Goal: Task Accomplishment & Management: Use online tool/utility

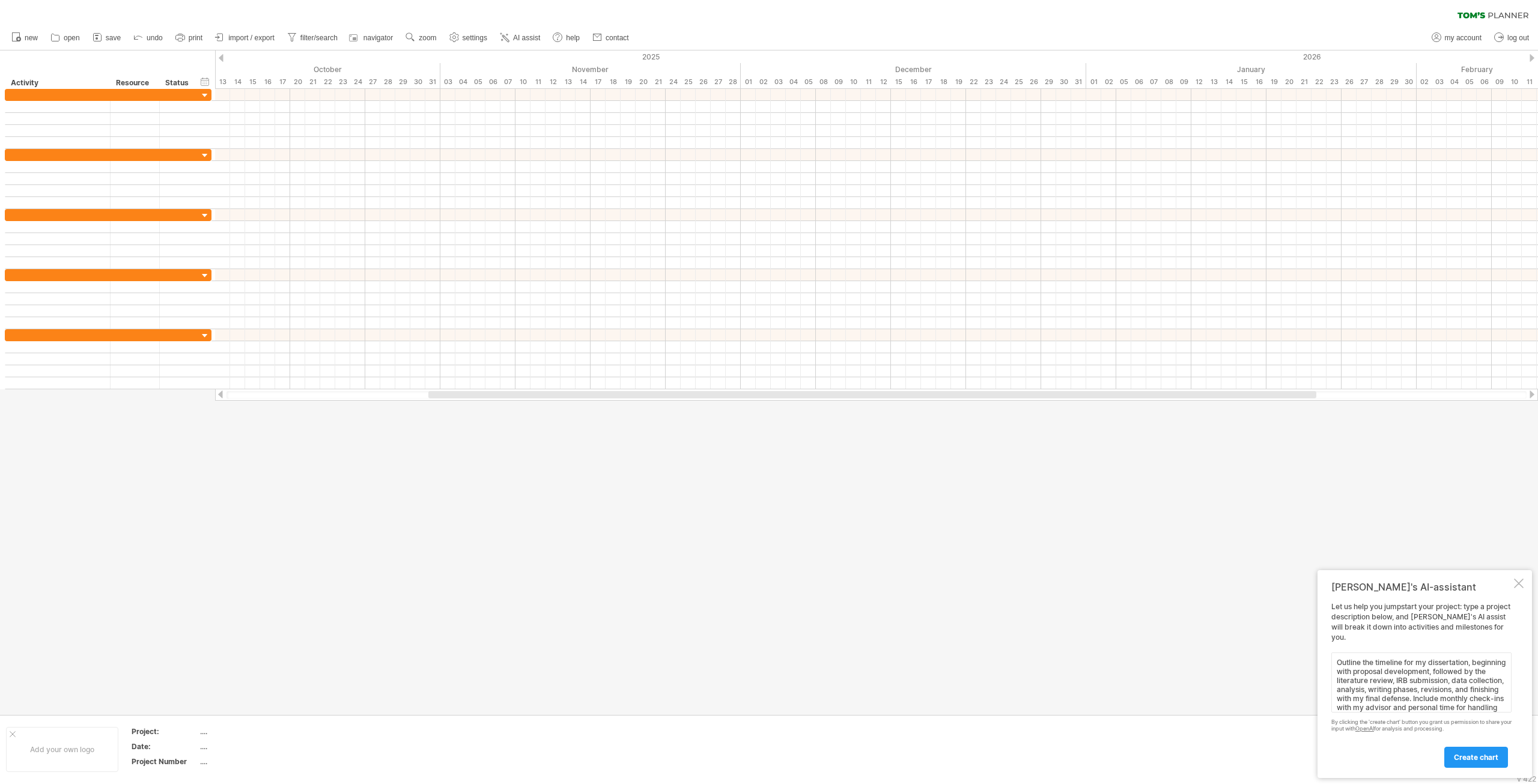
scroll to position [18, 0]
type textarea "Outline the timeline for my dissertation, beginning with proposal development, …"
click at [1482, 759] on span "create chart" at bounding box center [1476, 757] width 45 height 9
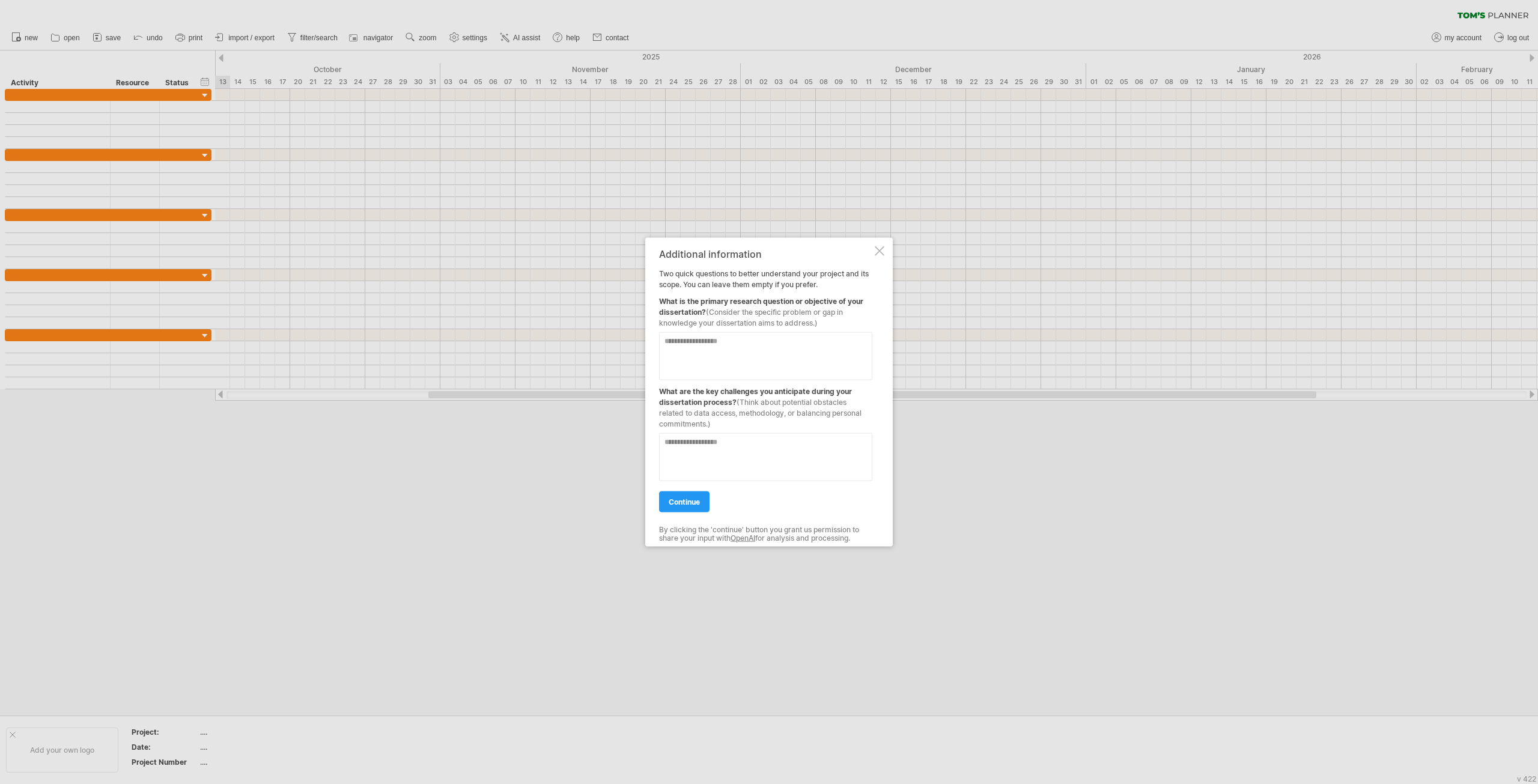
click at [760, 351] on textarea at bounding box center [765, 355] width 213 height 48
paste textarea "**********"
type textarea "**********"
click at [766, 462] on textarea at bounding box center [765, 456] width 213 height 48
paste textarea "**********"
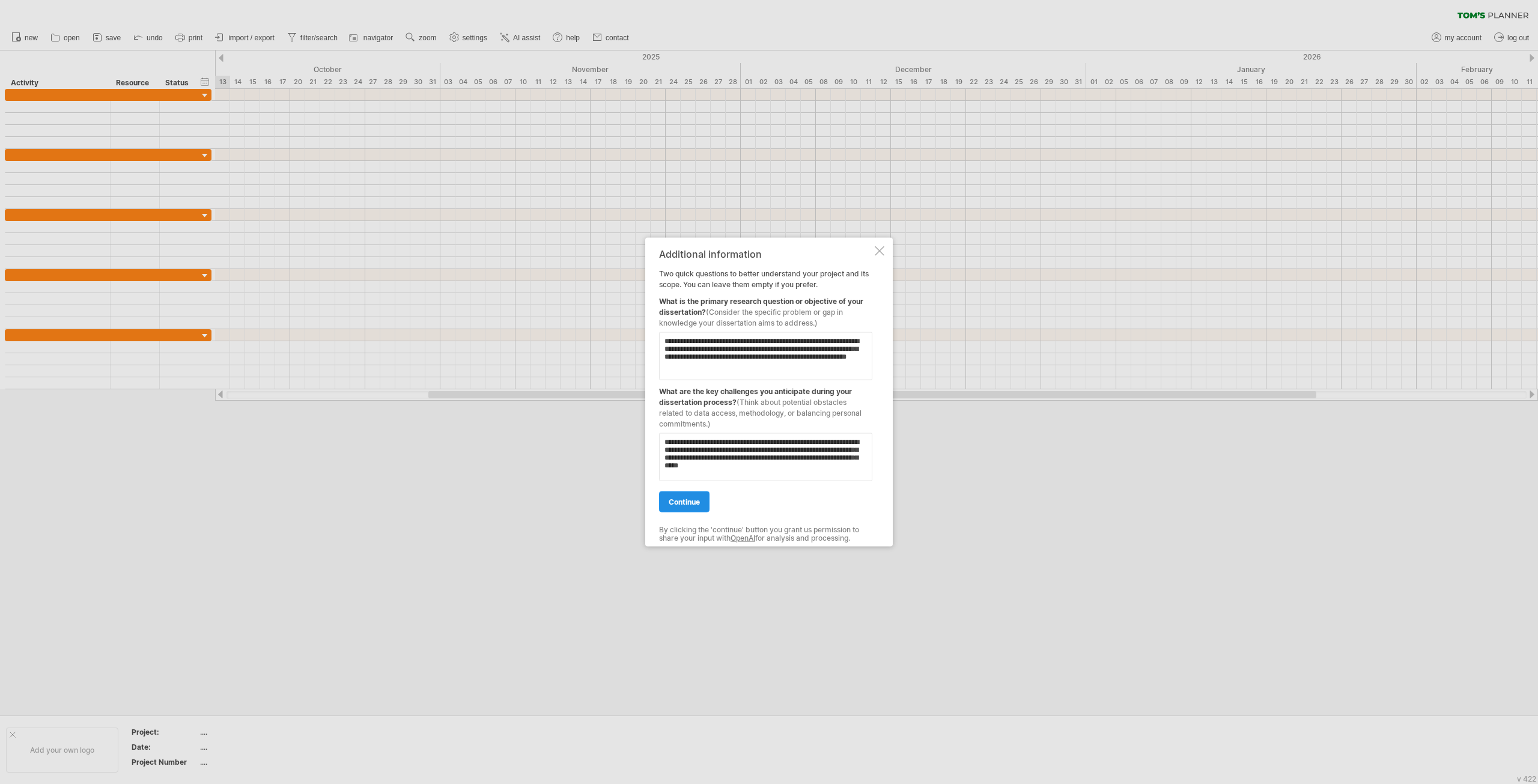
type textarea "**********"
click at [685, 498] on span "continue" at bounding box center [684, 501] width 31 height 9
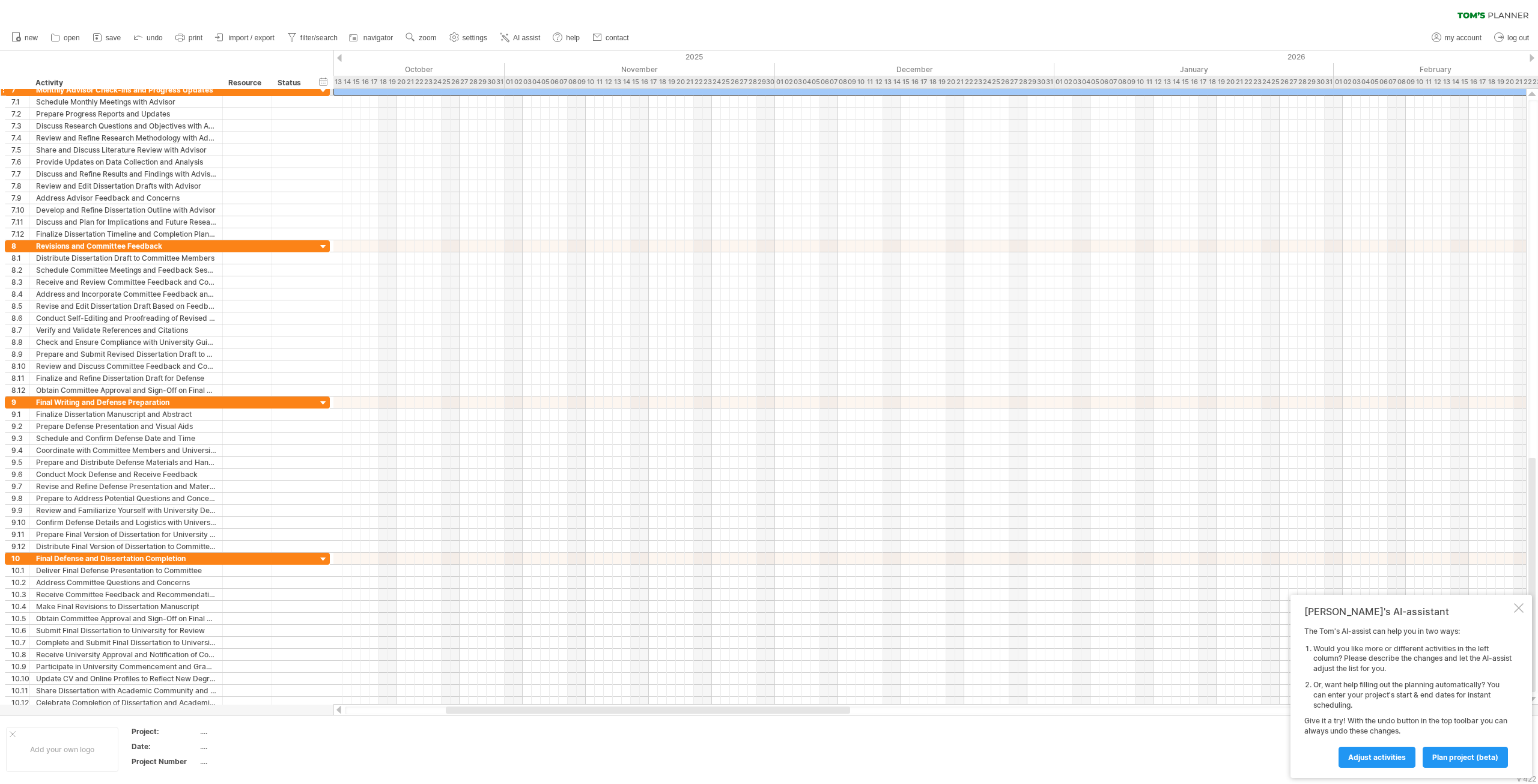
click at [402, 90] on div at bounding box center [1301, 89] width 1938 height 12
drag, startPoint x: 401, startPoint y: 92, endPoint x: 460, endPoint y: 92, distance: 59.0
click at [460, 92] on div at bounding box center [1360, 89] width 1938 height 12
drag, startPoint x: 445, startPoint y: 92, endPoint x: 388, endPoint y: 92, distance: 57.0
click at [388, 92] on div at bounding box center [1301, 89] width 1938 height 12
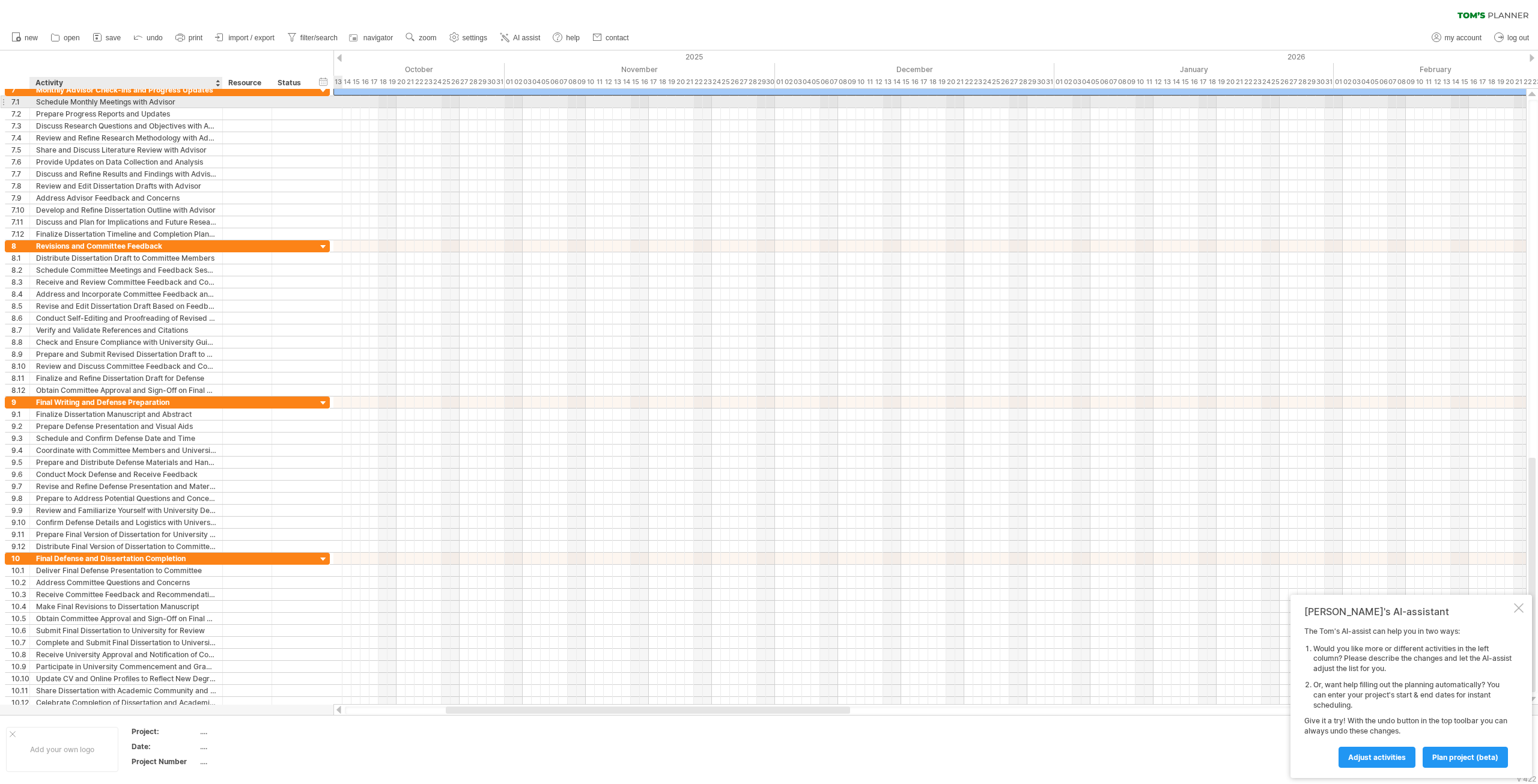
click at [224, 98] on div at bounding box center [248, 102] width 49 height 12
drag, startPoint x: 349, startPoint y: 100, endPoint x: 421, endPoint y: 102, distance: 72.0
click at [421, 102] on div at bounding box center [929, 102] width 1192 height 12
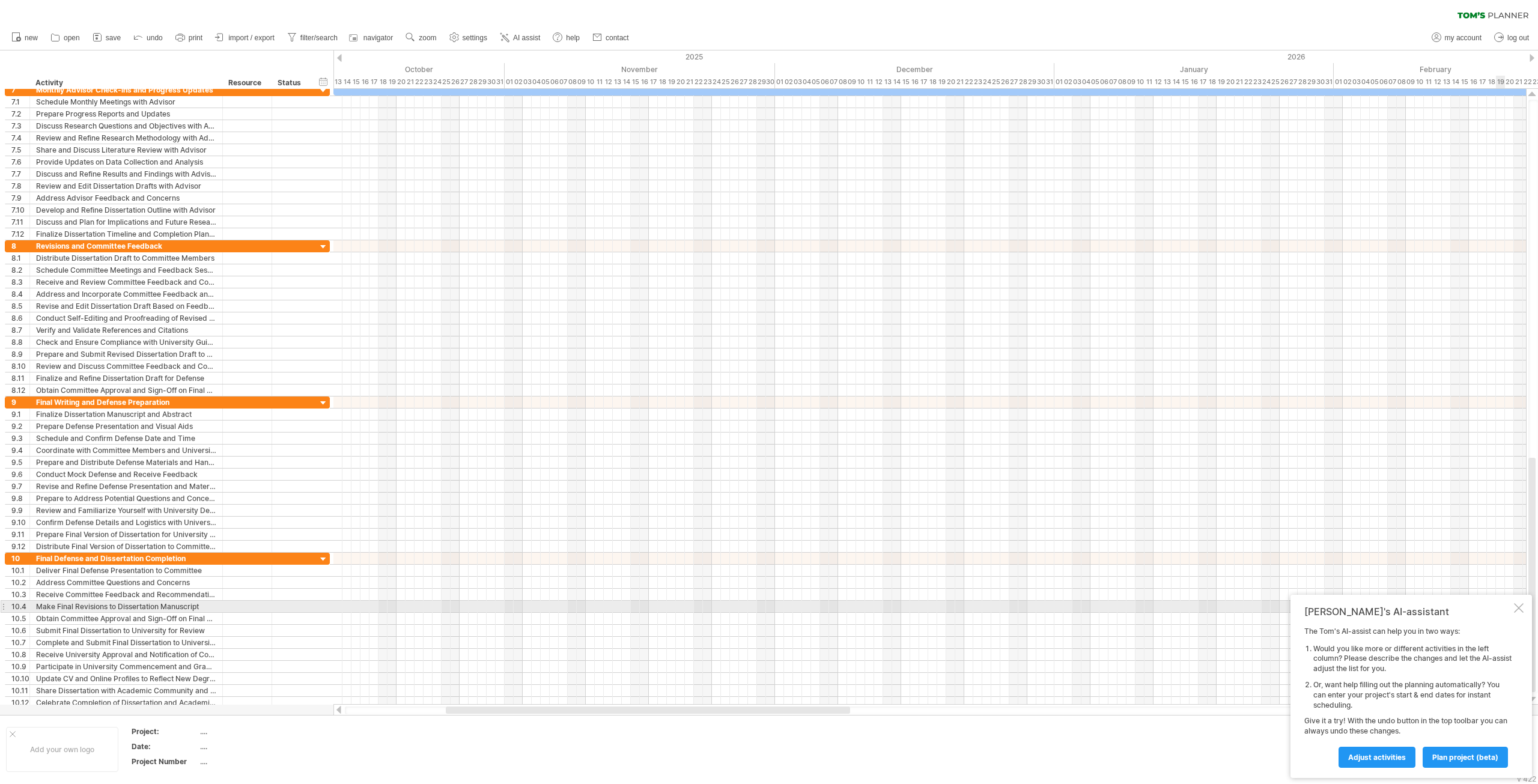
click at [1517, 607] on div at bounding box center [1519, 608] width 10 height 10
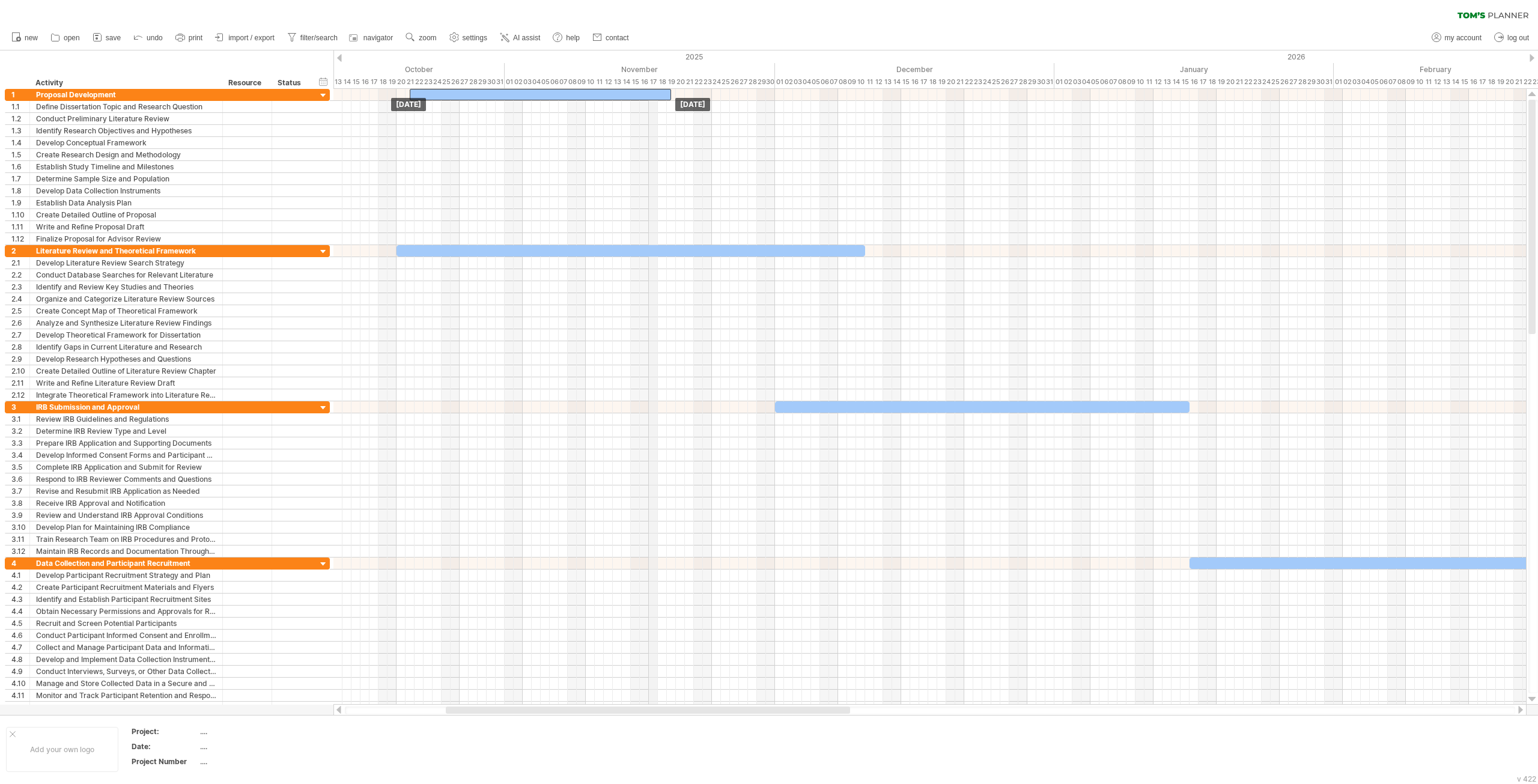
drag, startPoint x: 590, startPoint y: 93, endPoint x: 590, endPoint y: 85, distance: 8.0
click at [637, 85] on div "Trying to reach [DOMAIN_NAME] Connected again... 0% clear filter new 1" at bounding box center [769, 392] width 1538 height 784
drag, startPoint x: 389, startPoint y: 92, endPoint x: 335, endPoint y: 91, distance: 54.0
click at [335, 91] on span at bounding box center [333, 95] width 5 height 12
drag, startPoint x: 649, startPoint y: 93, endPoint x: 781, endPoint y: 98, distance: 132.1
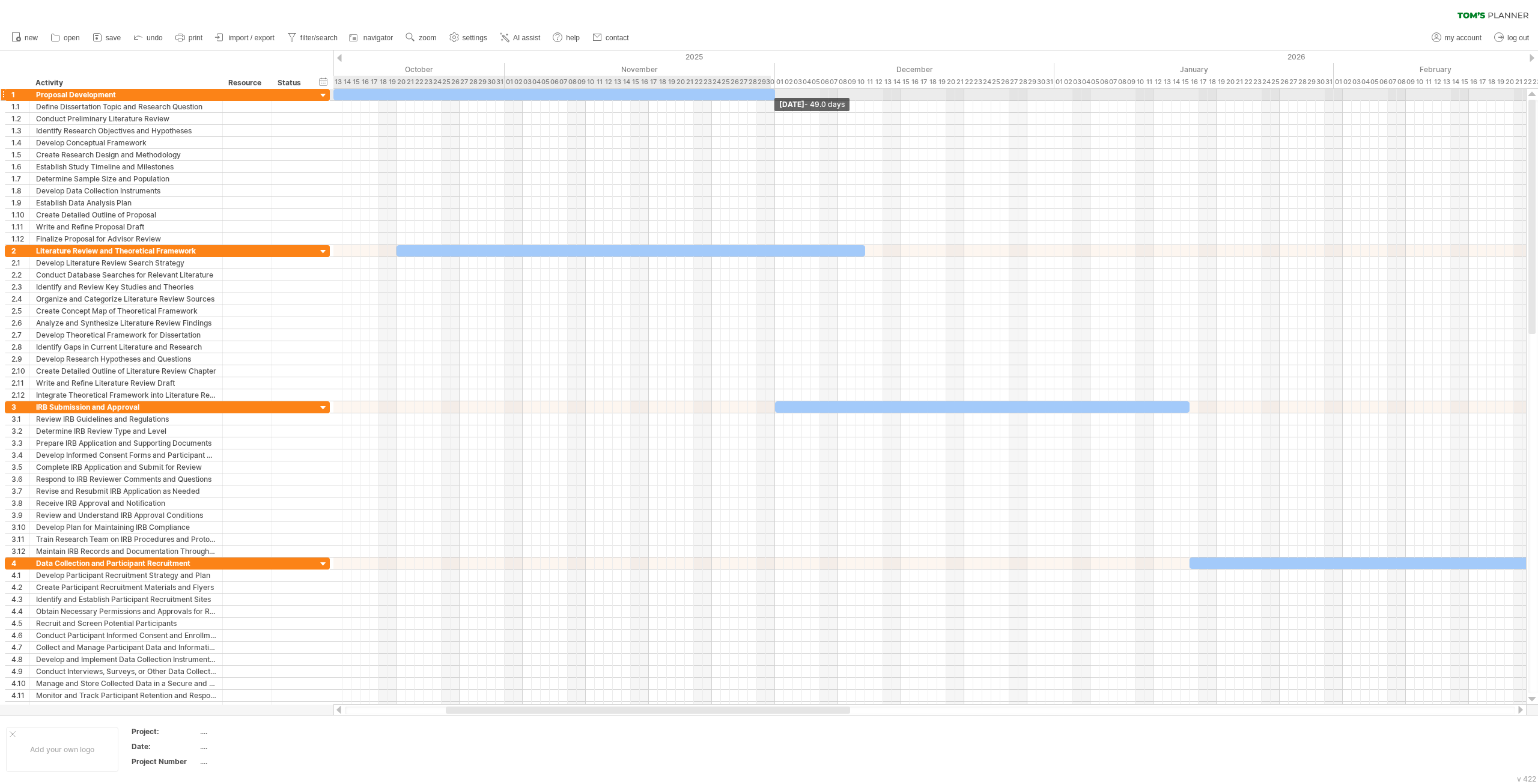
click at [774, 93] on span at bounding box center [774, 95] width 5 height 12
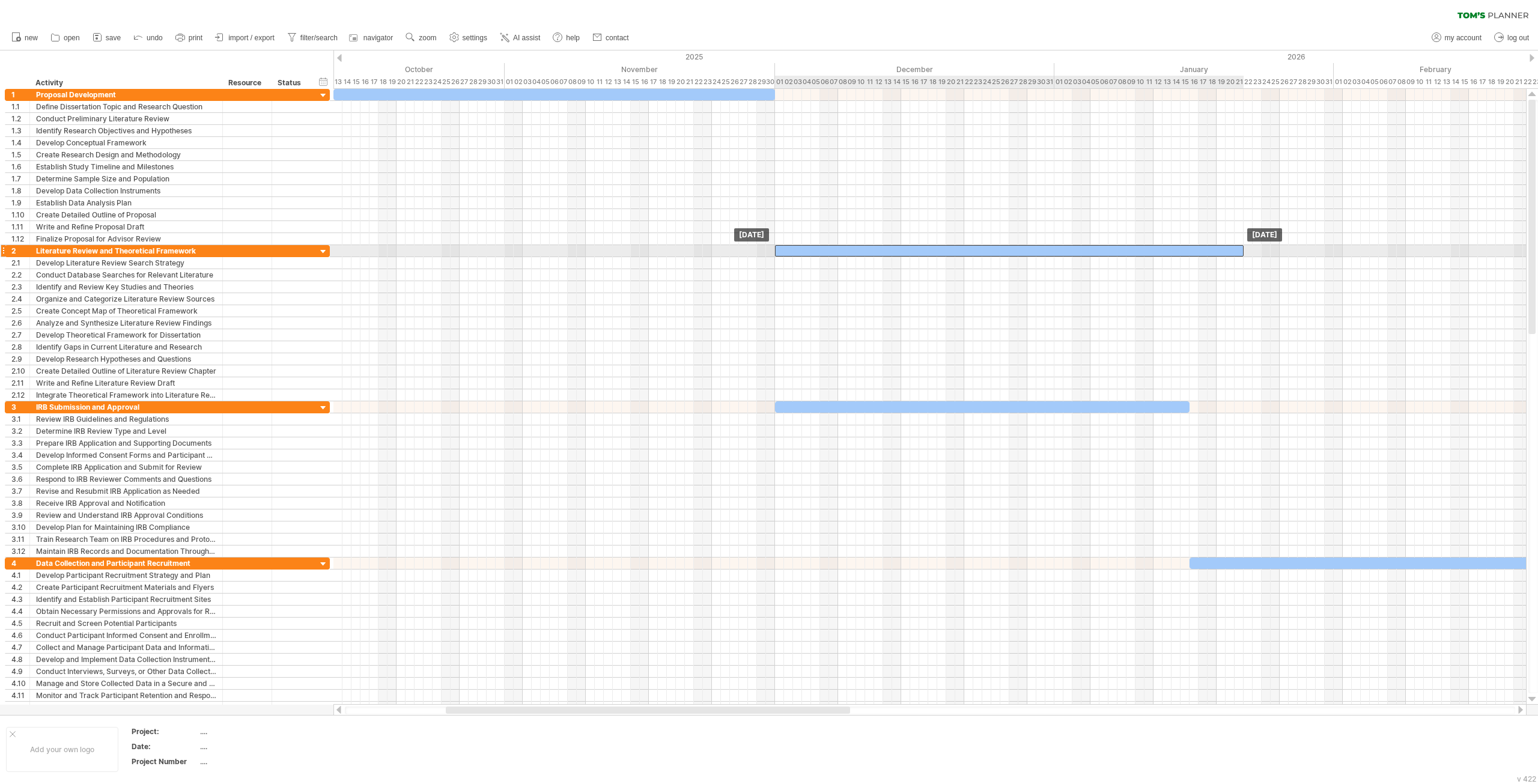
drag, startPoint x: 469, startPoint y: 248, endPoint x: 846, endPoint y: 249, distance: 377.0
click at [846, 249] on div at bounding box center [1009, 250] width 469 height 12
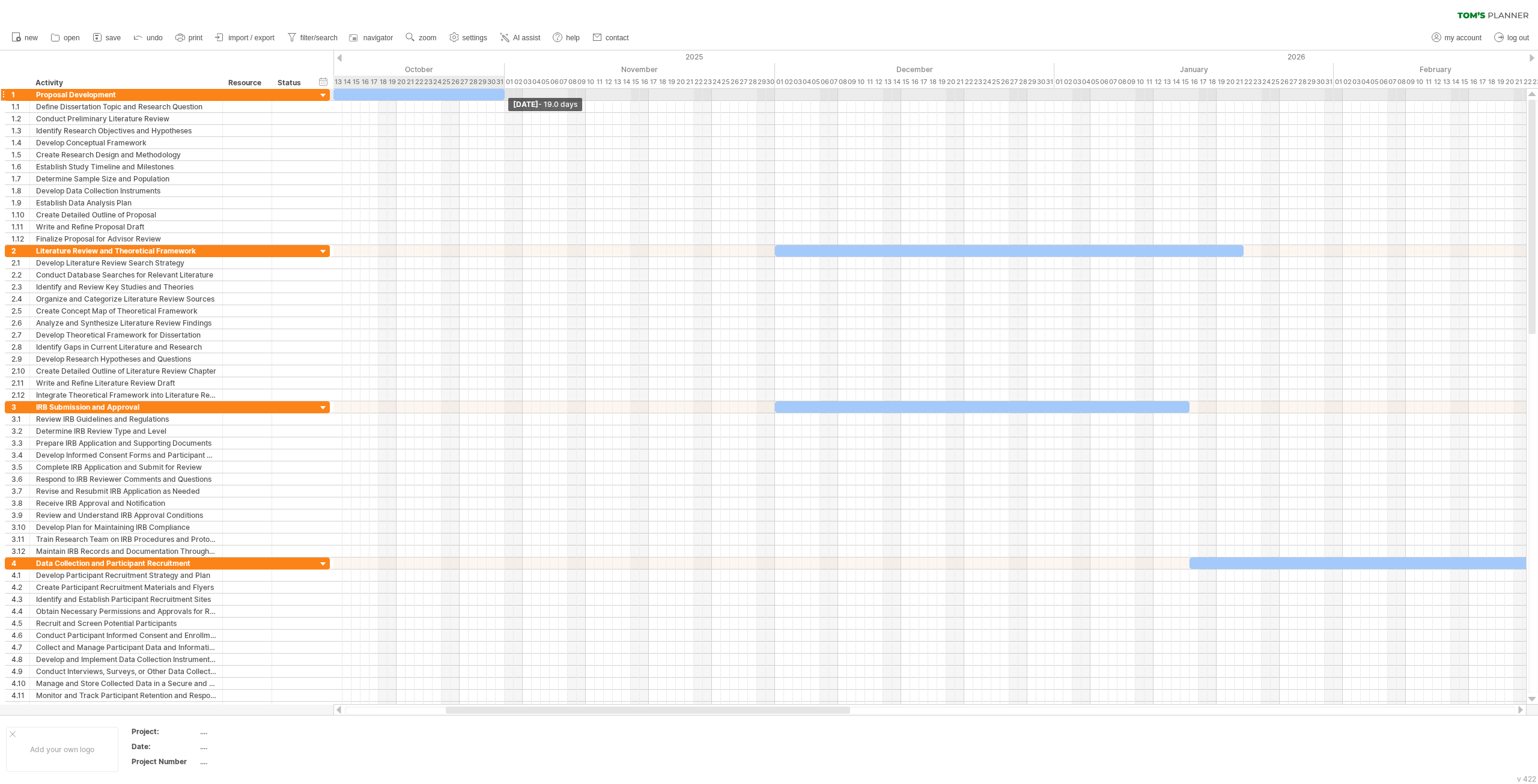
drag, startPoint x: 774, startPoint y: 94, endPoint x: 504, endPoint y: 91, distance: 270.0
click at [504, 91] on span at bounding box center [504, 95] width 5 height 12
drag, startPoint x: 1242, startPoint y: 249, endPoint x: 883, endPoint y: 243, distance: 359.1
click at [894, 245] on div at bounding box center [856, 250] width 162 height 12
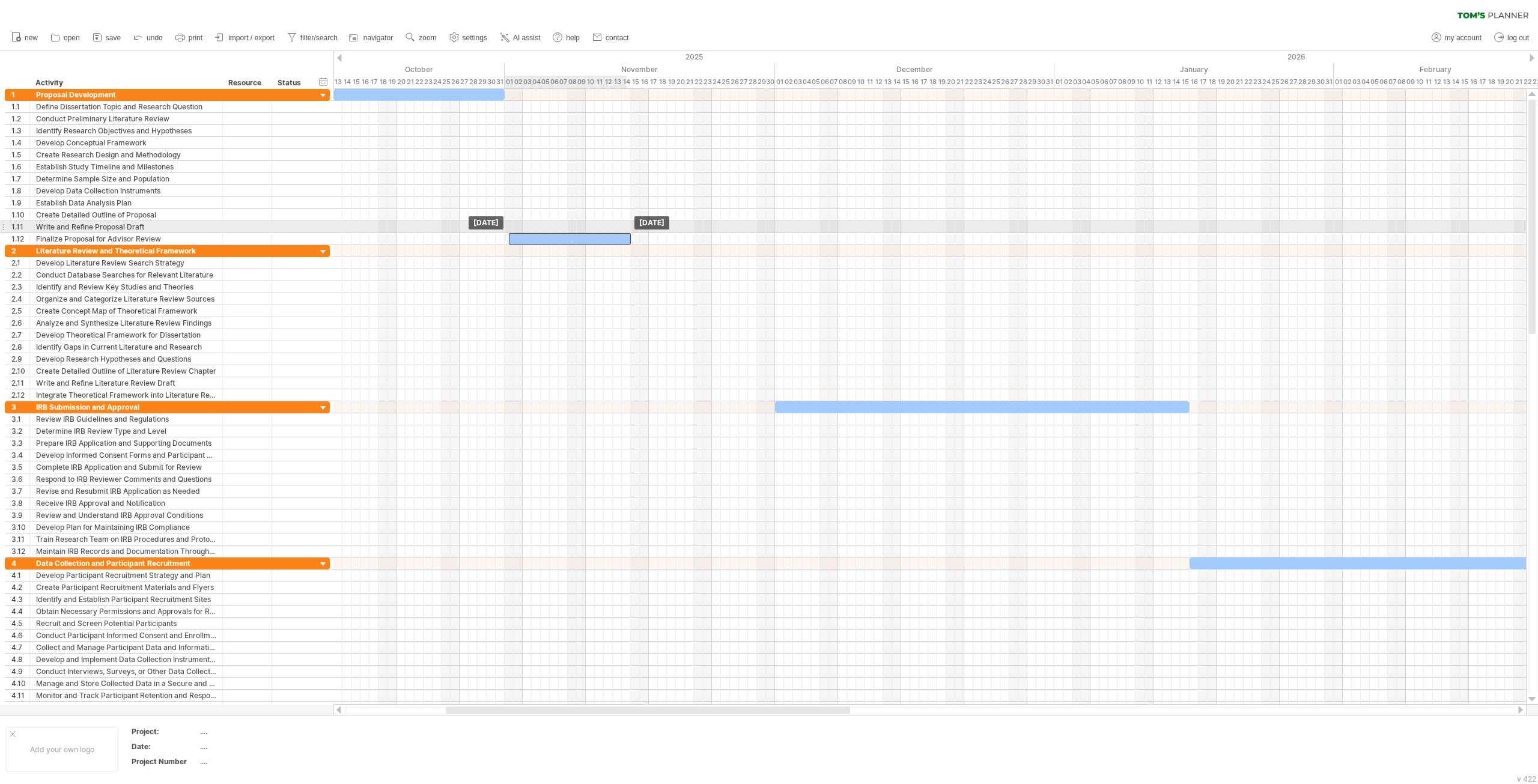
drag, startPoint x: 842, startPoint y: 246, endPoint x: 573, endPoint y: 231, distance: 269.4
click at [506, 233] on span at bounding box center [504, 238] width 5 height 12
drag, startPoint x: 629, startPoint y: 234, endPoint x: 774, endPoint y: 239, distance: 145.1
click at [774, 239] on span at bounding box center [774, 238] width 5 height 12
drag, startPoint x: 652, startPoint y: 236, endPoint x: 651, endPoint y: 245, distance: 9.1
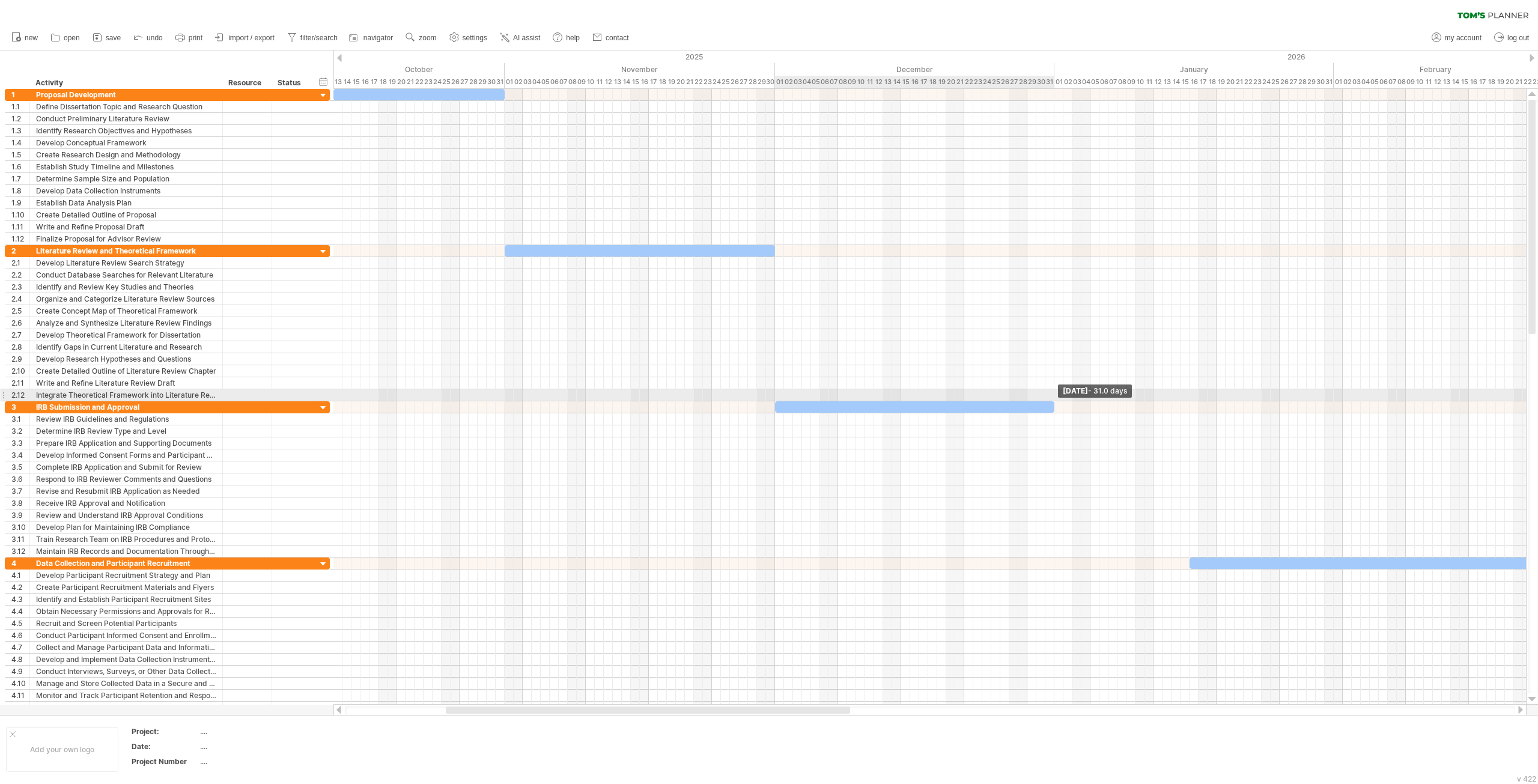
drag, startPoint x: 1189, startPoint y: 403, endPoint x: 1051, endPoint y: 398, distance: 138.1
click at [1052, 401] on span at bounding box center [1054, 407] width 5 height 12
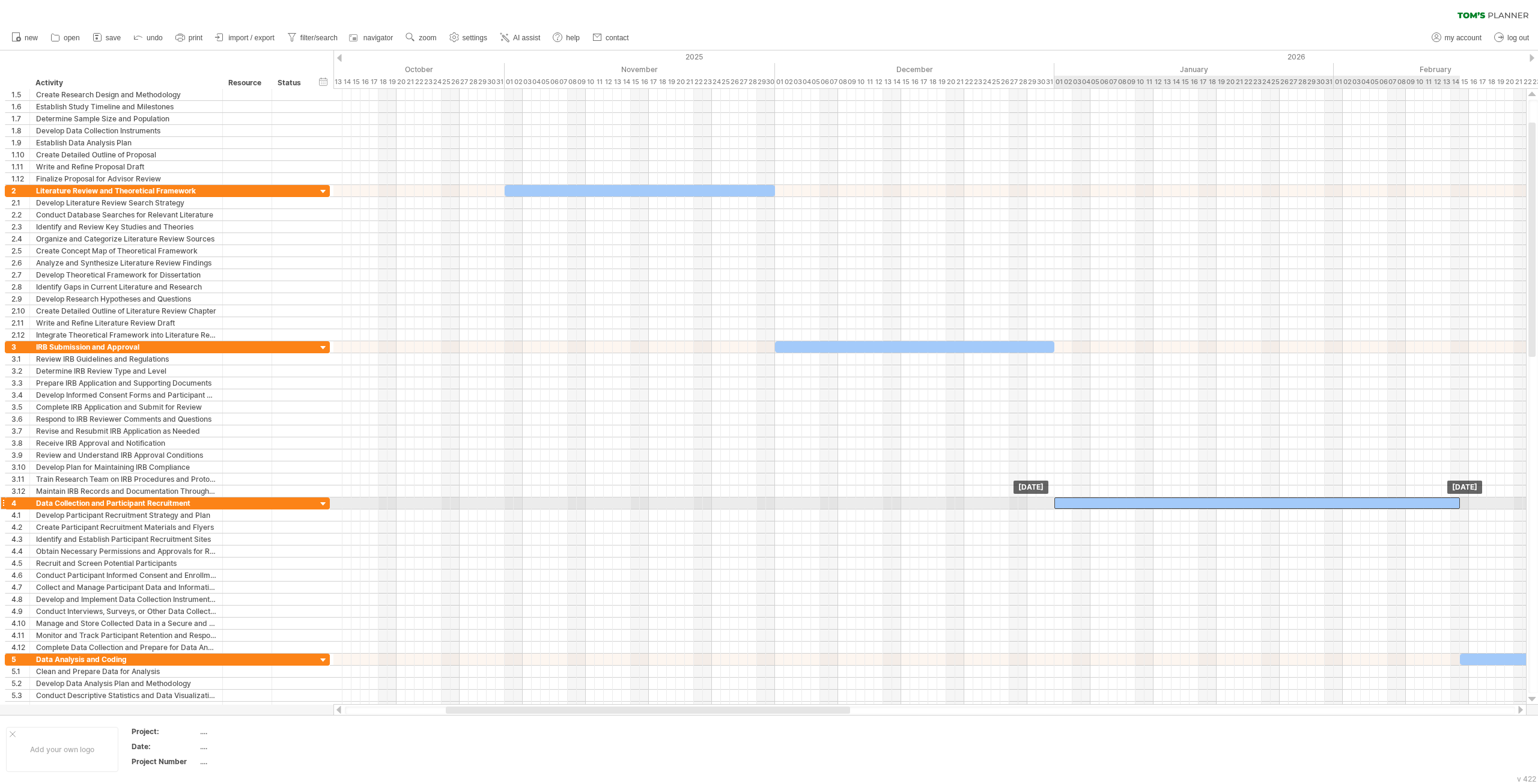
drag, startPoint x: 1215, startPoint y: 498, endPoint x: 1081, endPoint y: 498, distance: 134.0
click at [1081, 498] on div at bounding box center [1258, 503] width 406 height 12
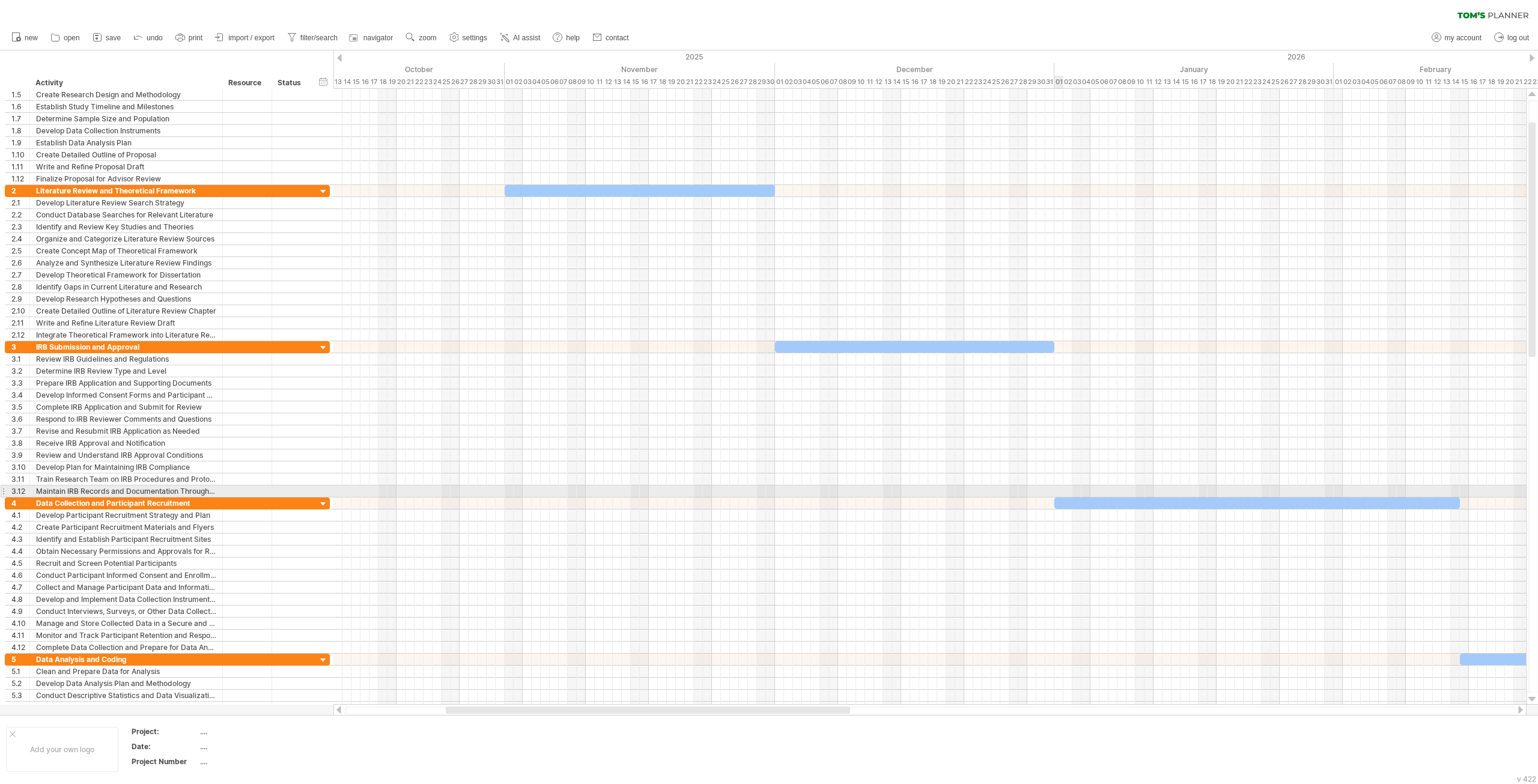
click at [1062, 498] on div at bounding box center [1258, 503] width 406 height 12
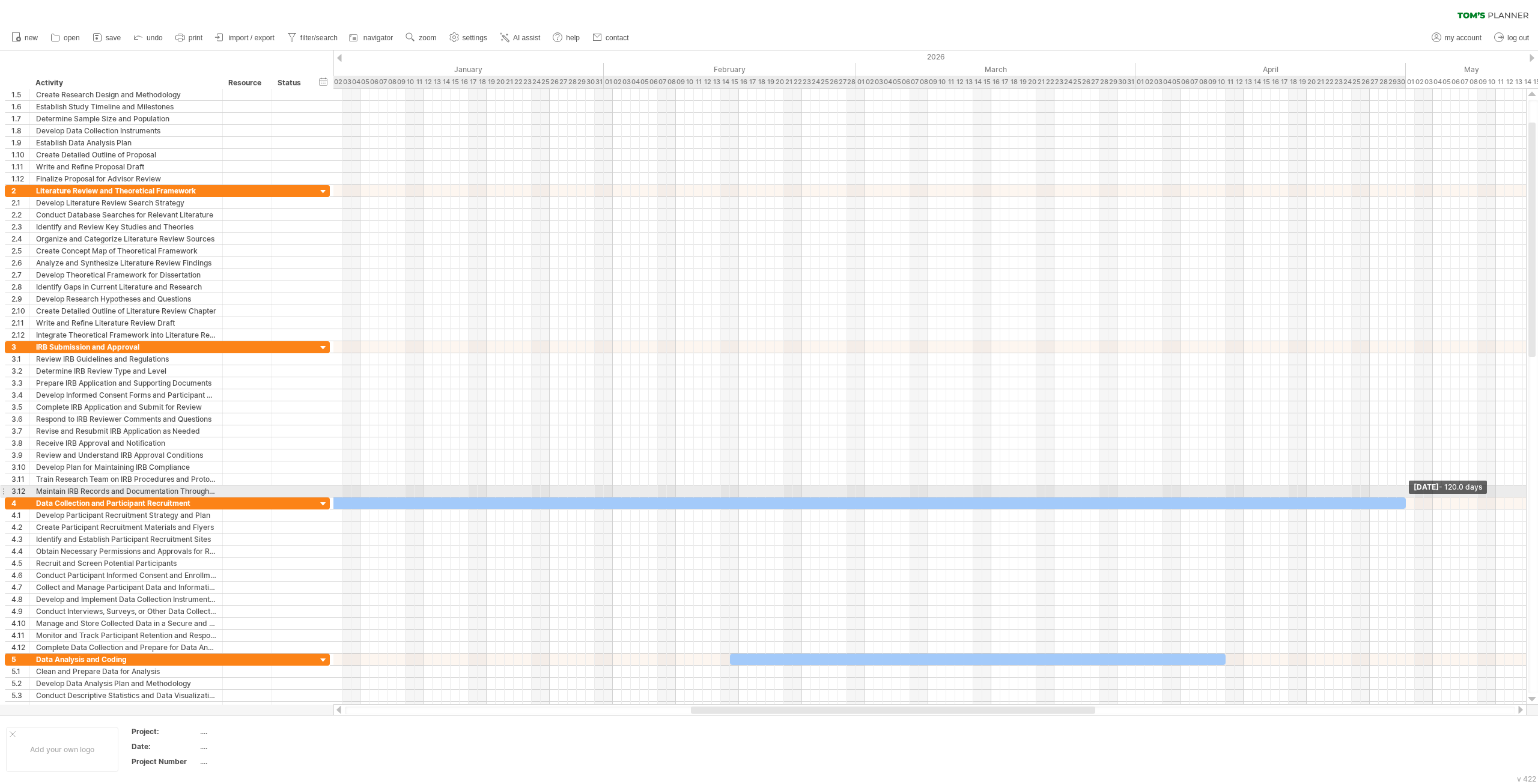
drag, startPoint x: 1460, startPoint y: 498, endPoint x: 1404, endPoint y: 494, distance: 56.1
click at [1404, 498] on span at bounding box center [1405, 503] width 5 height 12
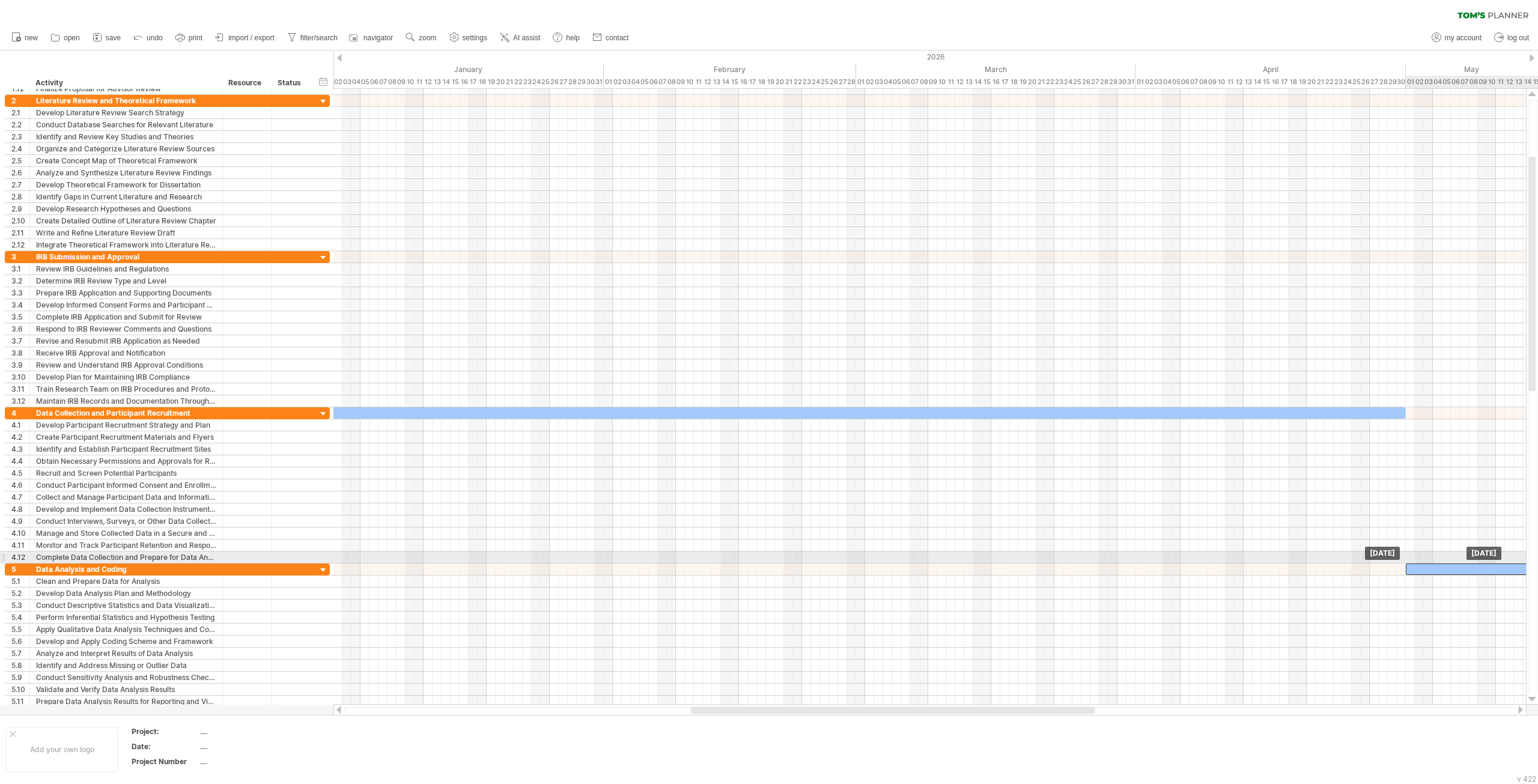
drag, startPoint x: 852, startPoint y: 562, endPoint x: 1511, endPoint y: 558, distance: 659.0
click at [1511, 558] on div "[DATE] [DATE]" at bounding box center [929, 397] width 1192 height 616
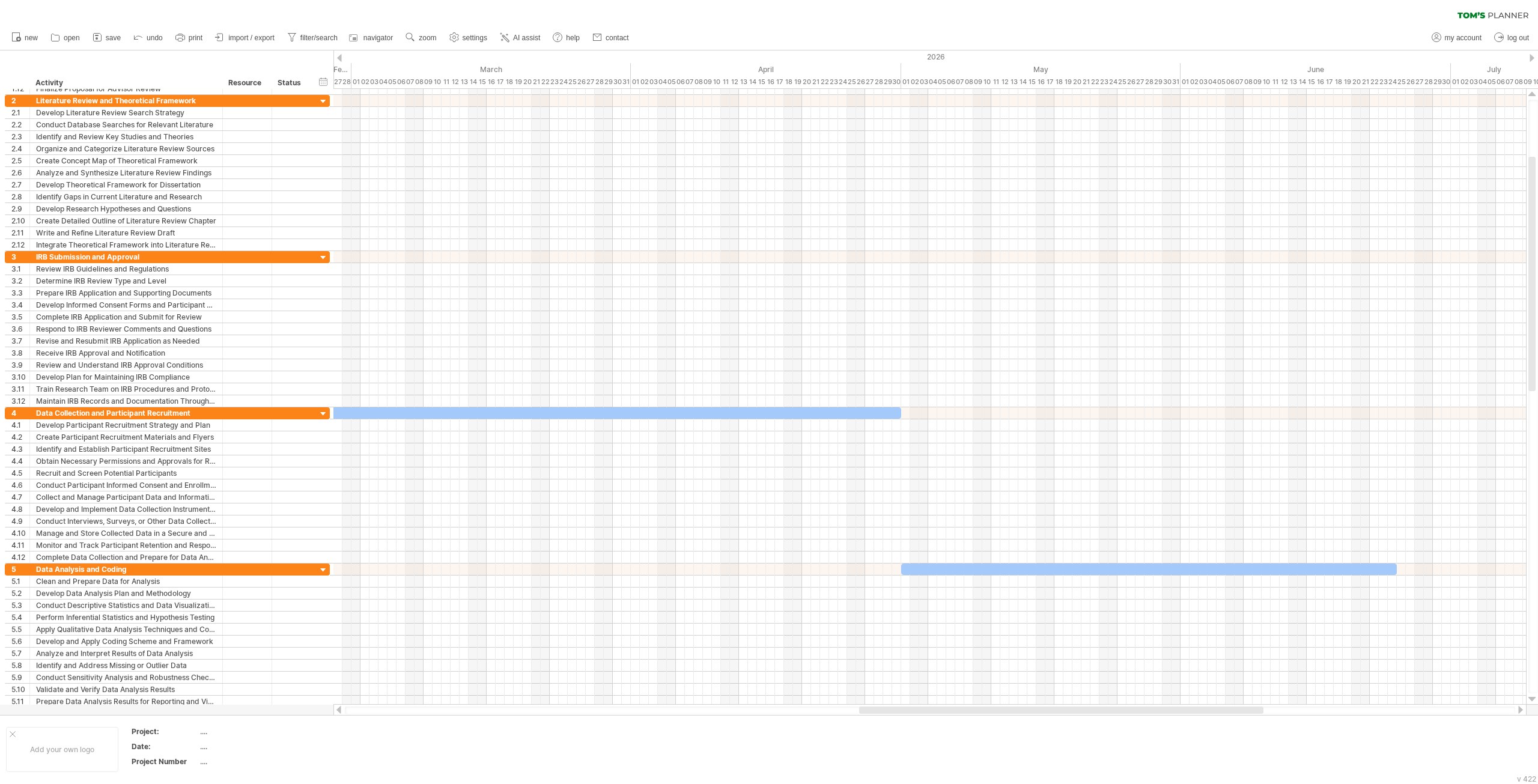
drag, startPoint x: 1062, startPoint y: 709, endPoint x: 1231, endPoint y: 707, distance: 169.0
click at [1231, 707] on div at bounding box center [1061, 709] width 404 height 7
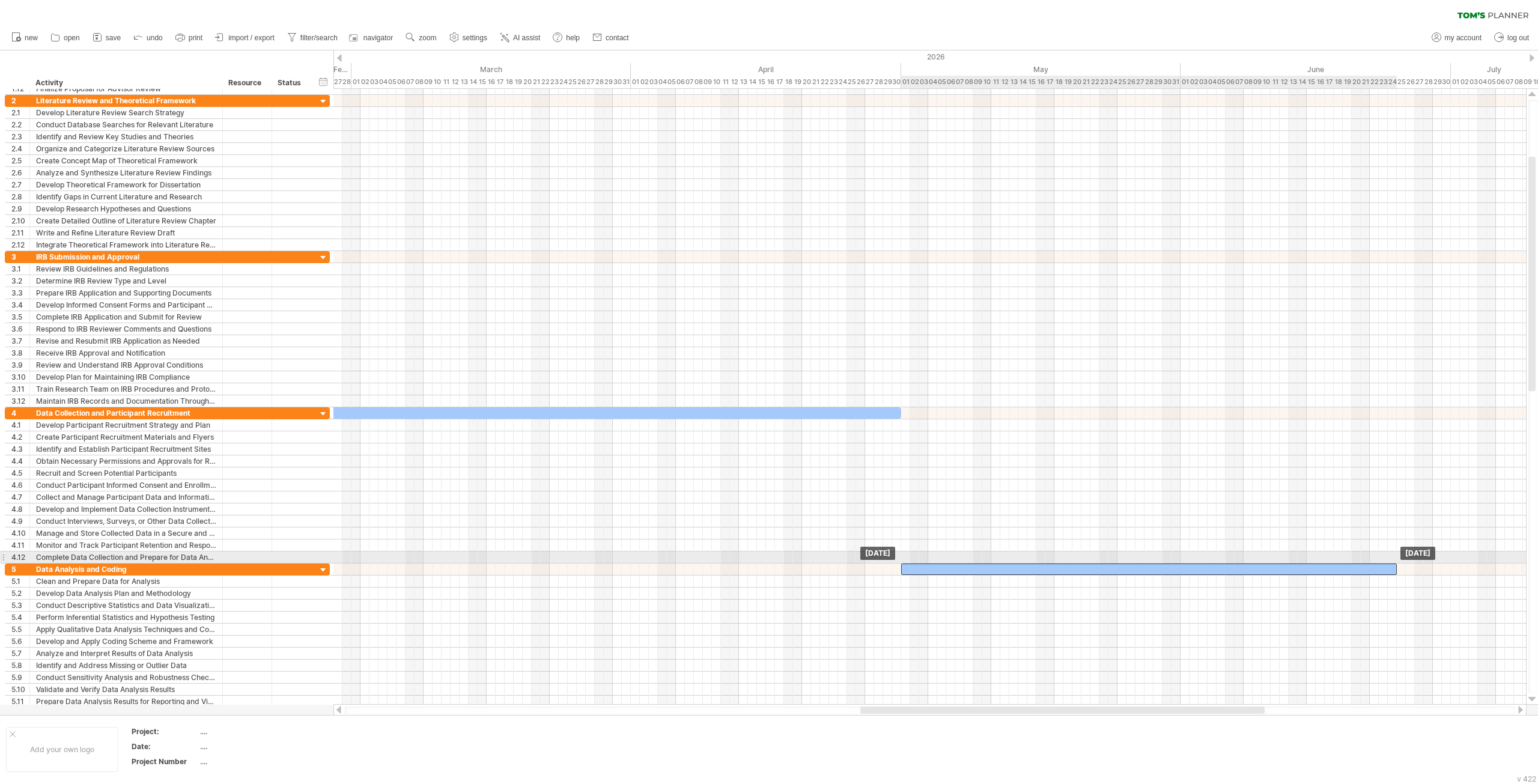
click at [957, 563] on div at bounding box center [1148, 568] width 496 height 12
click at [926, 563] on div at bounding box center [1148, 568] width 496 height 12
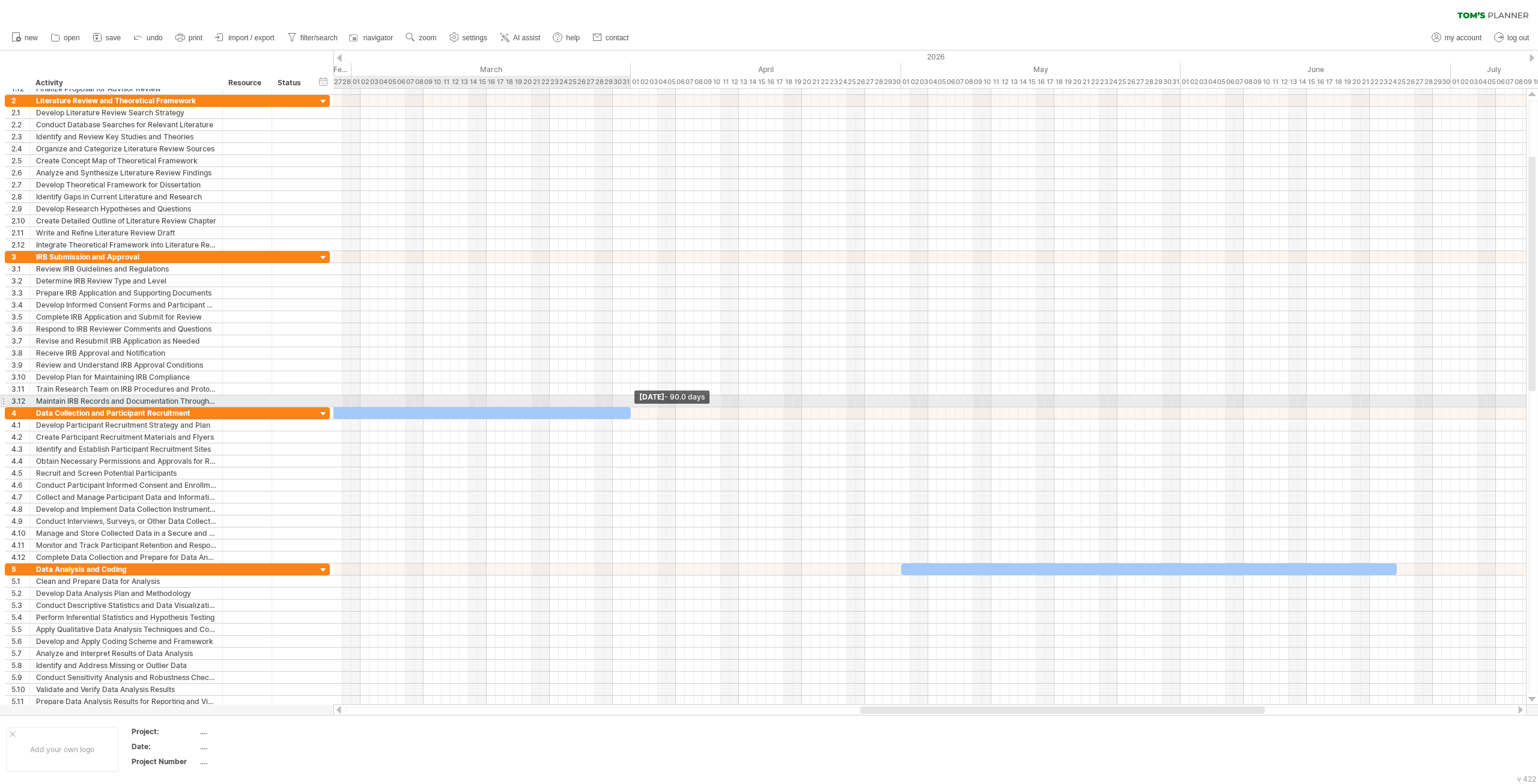
drag, startPoint x: 901, startPoint y: 406, endPoint x: 631, endPoint y: 397, distance: 270.1
click at [631, 397] on div "[DATE] - 90.0 days [DATE]" at bounding box center [929, 397] width 1192 height 616
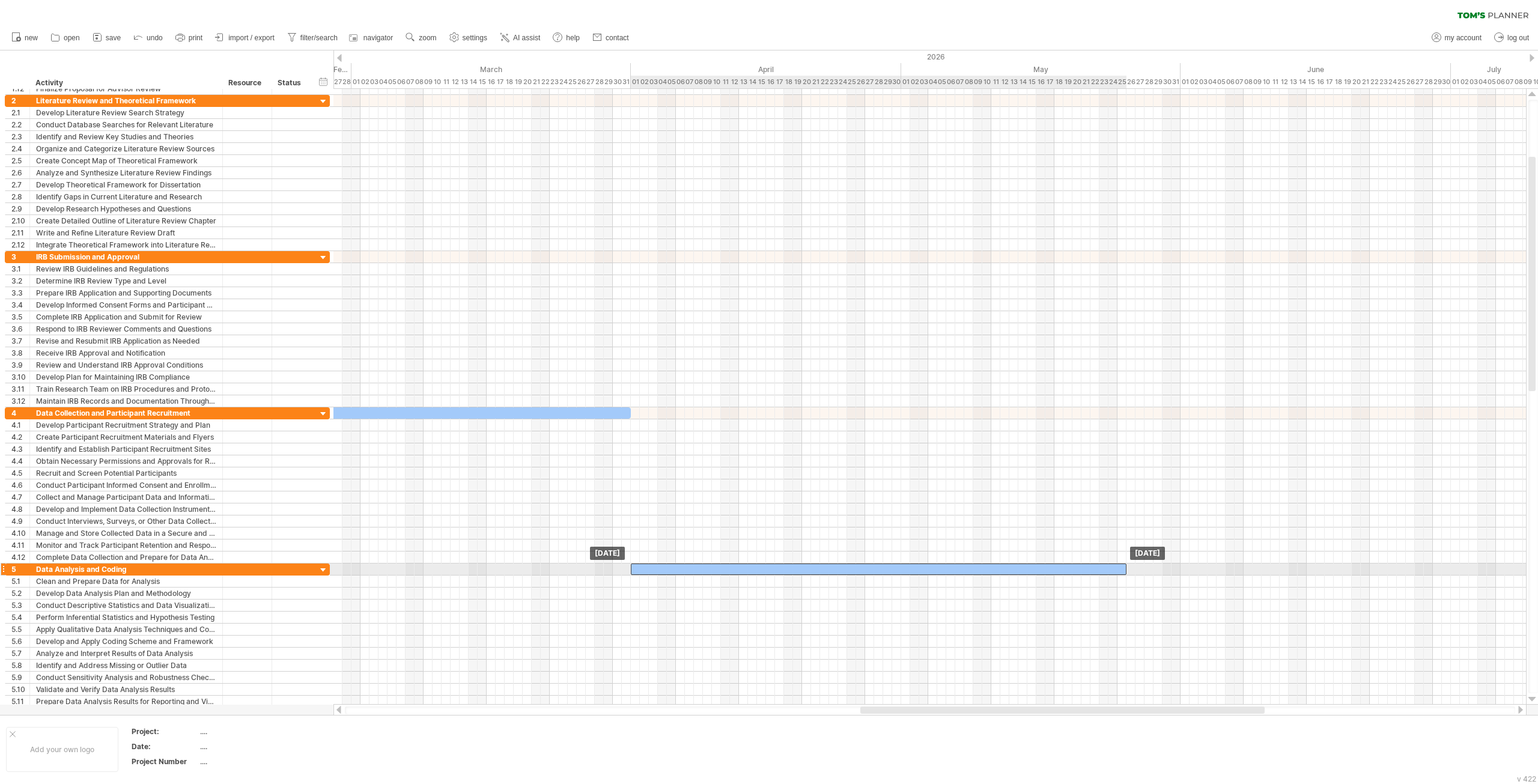
drag, startPoint x: 920, startPoint y: 560, endPoint x: 650, endPoint y: 563, distance: 270.0
click at [650, 563] on div at bounding box center [878, 568] width 496 height 12
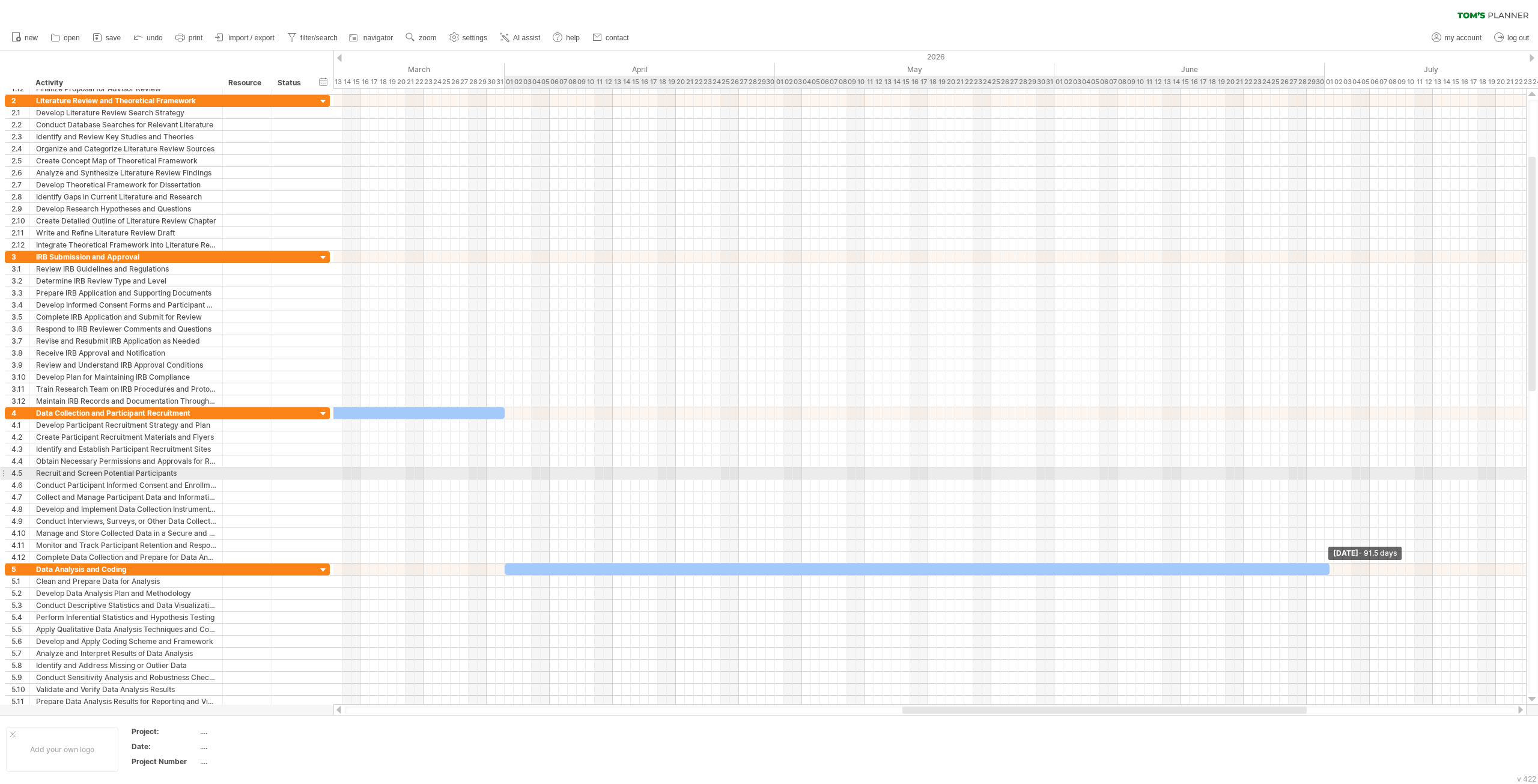
drag, startPoint x: 1126, startPoint y: 561, endPoint x: 1327, endPoint y: 477, distance: 217.8
click at [1327, 477] on div "[DATE] - 91.5 days [DATE]" at bounding box center [929, 397] width 1192 height 616
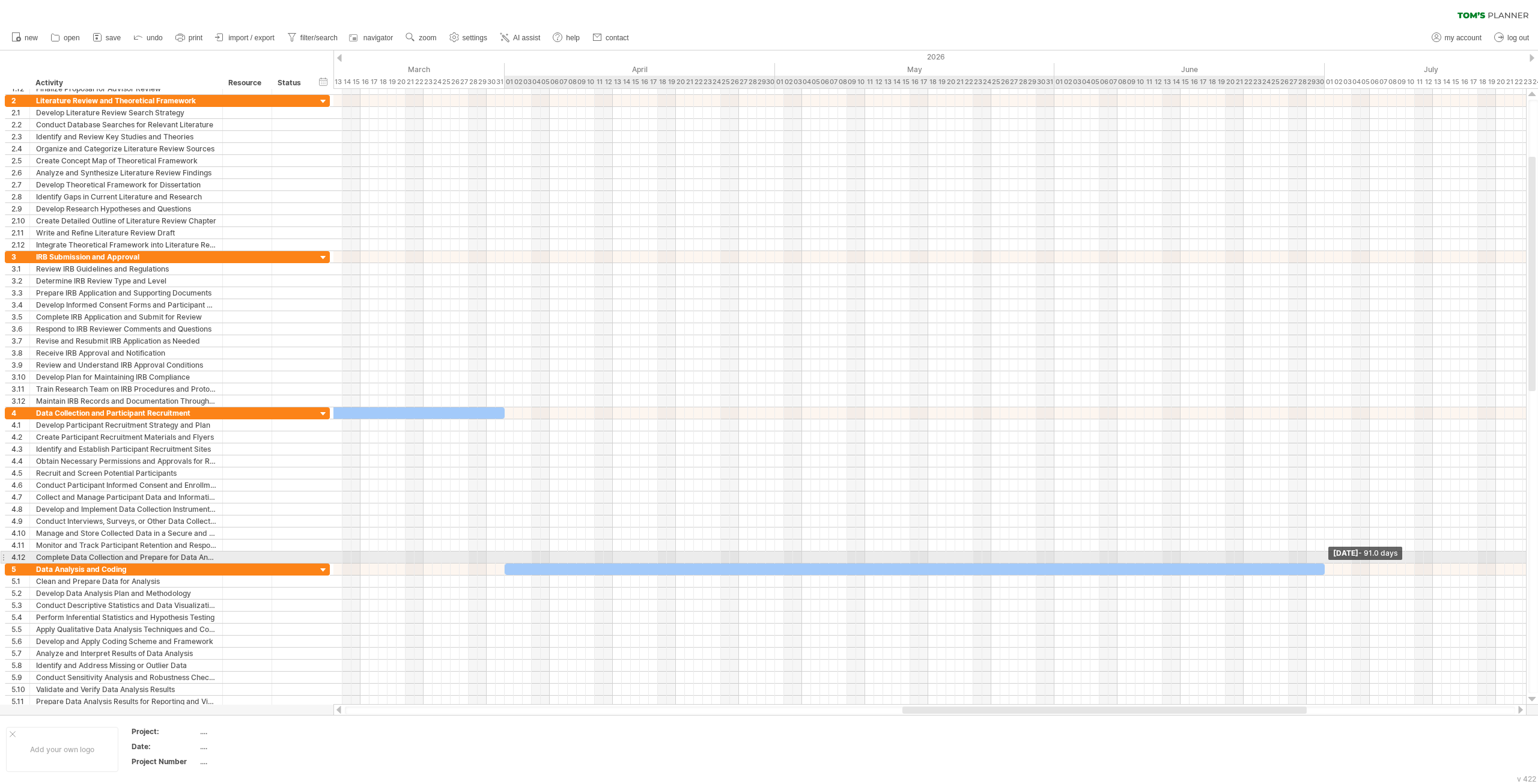
drag, startPoint x: 1327, startPoint y: 561, endPoint x: 1320, endPoint y: 560, distance: 7.1
click at [1320, 563] on div at bounding box center [915, 568] width 820 height 12
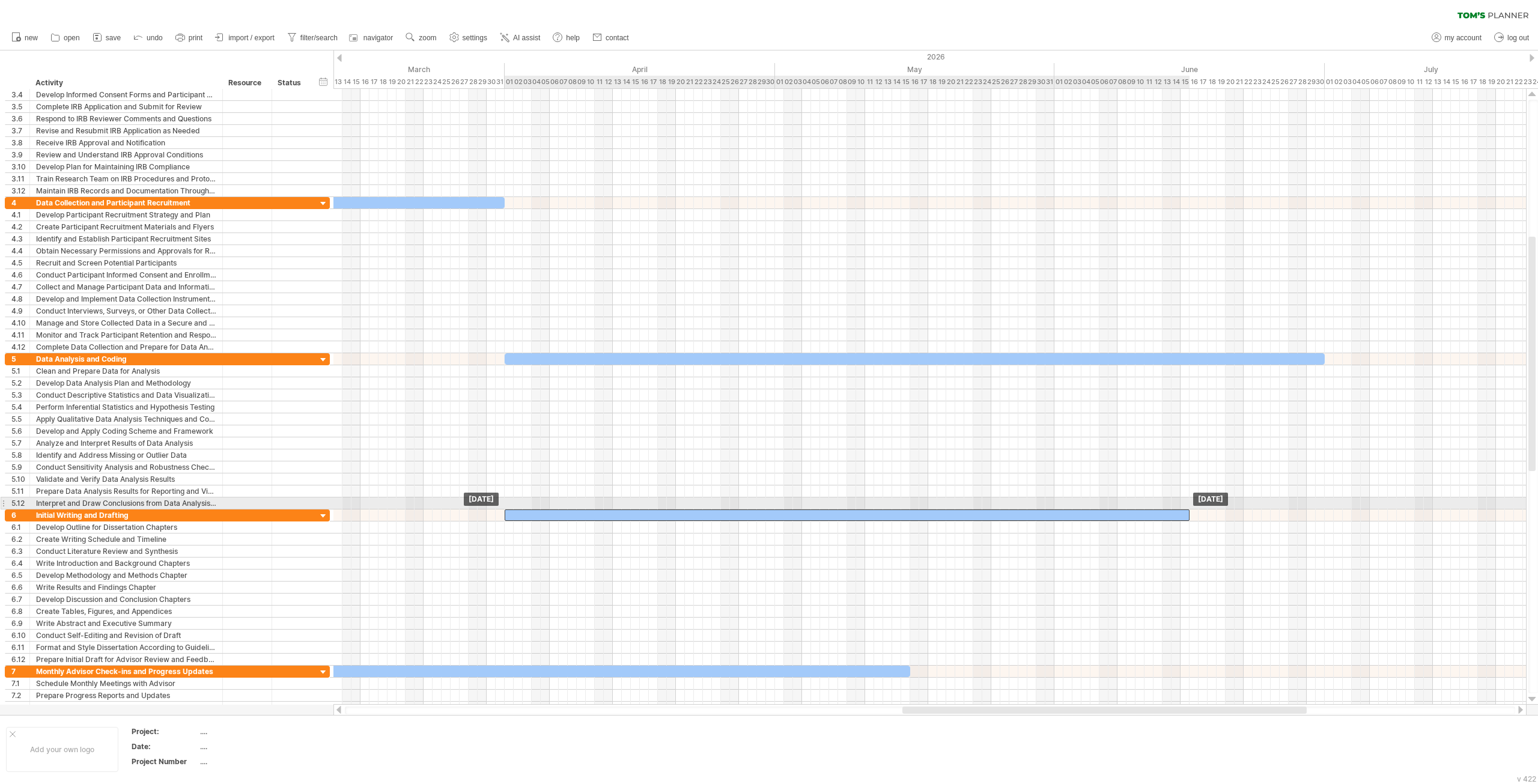
drag, startPoint x: 592, startPoint y: 508, endPoint x: 874, endPoint y: 505, distance: 282.0
click at [874, 509] on div at bounding box center [847, 515] width 685 height 12
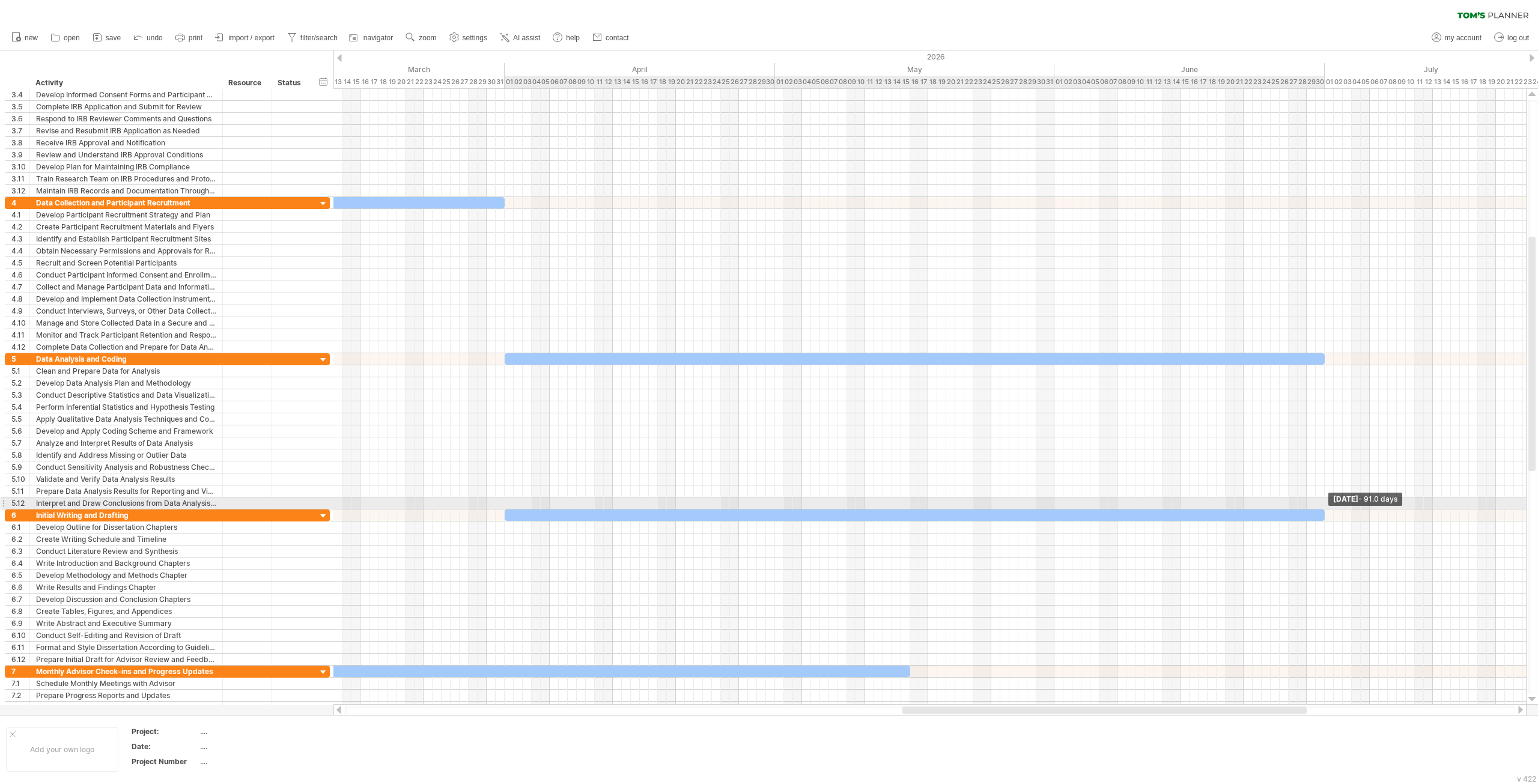
drag, startPoint x: 1188, startPoint y: 506, endPoint x: 1324, endPoint y: 508, distance: 136.0
click at [1324, 509] on span at bounding box center [1324, 515] width 5 height 12
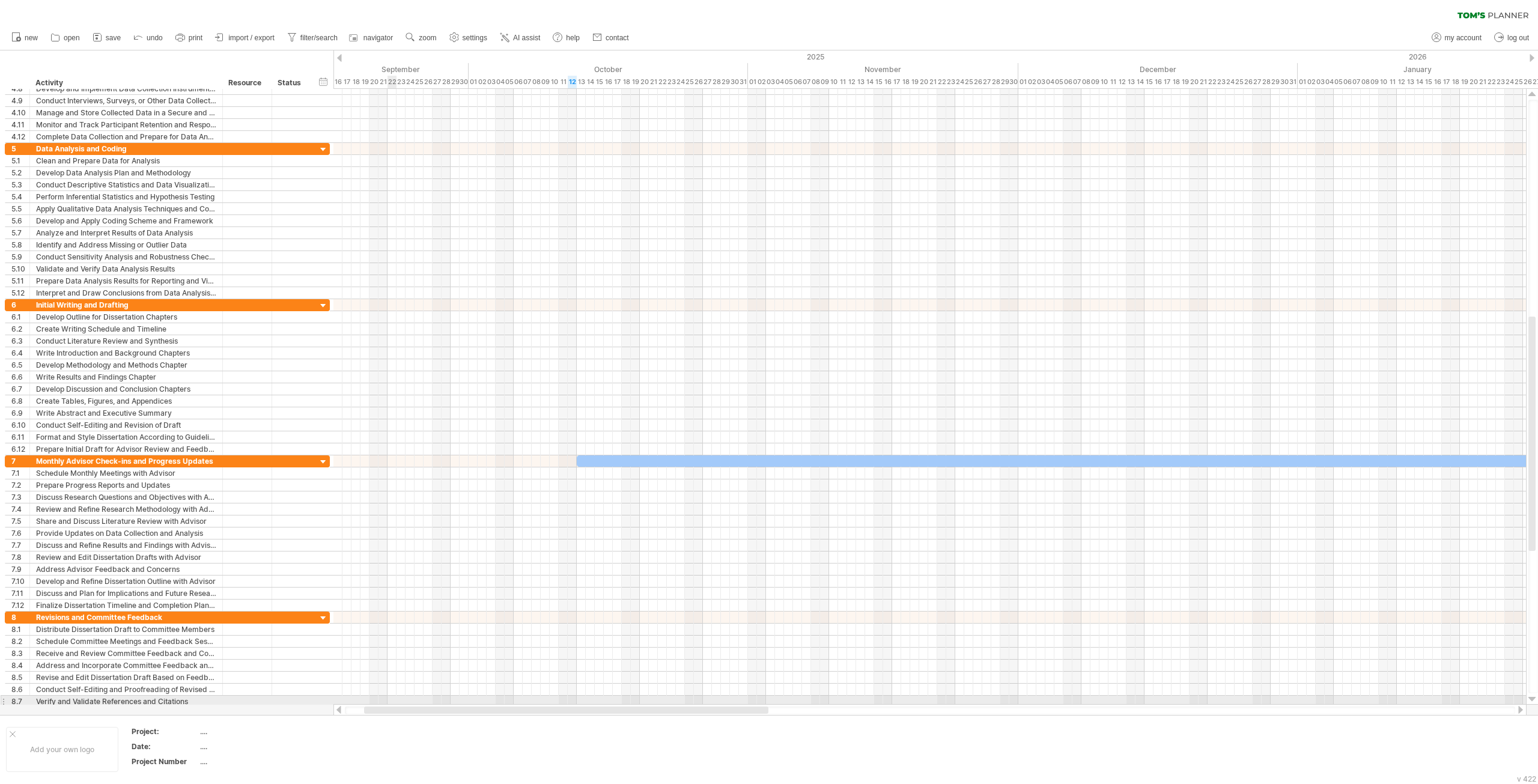
drag, startPoint x: 927, startPoint y: 709, endPoint x: 390, endPoint y: 695, distance: 537.2
click at [390, 695] on div "Trying to reach [DOMAIN_NAME] Connected again... 0% clear filter new 1" at bounding box center [769, 392] width 1538 height 784
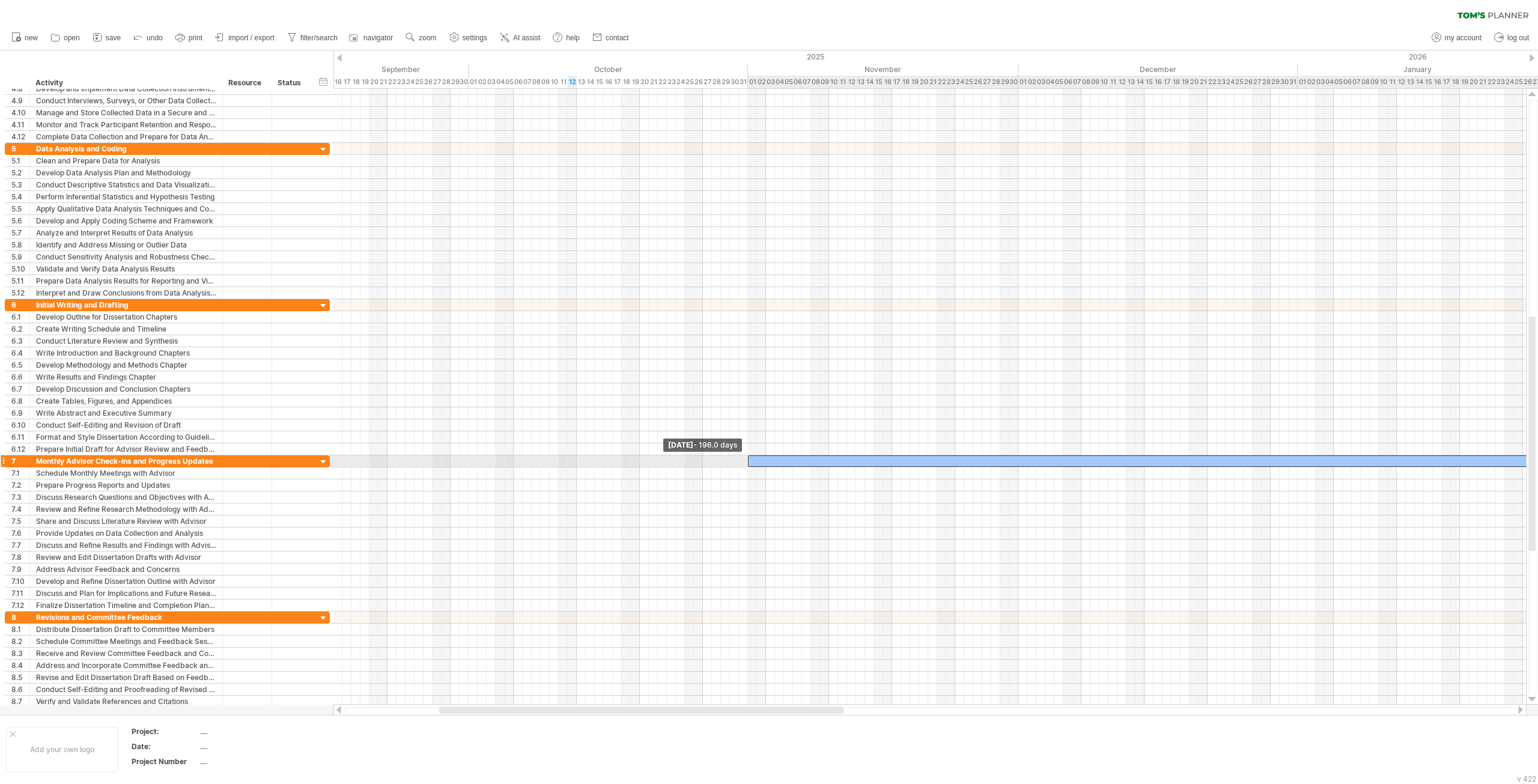
drag, startPoint x: 578, startPoint y: 457, endPoint x: 749, endPoint y: 463, distance: 171.1
click at [749, 463] on div "[DATE] - 91.0 days [DATE] - 196.0 days" at bounding box center [929, 397] width 1192 height 616
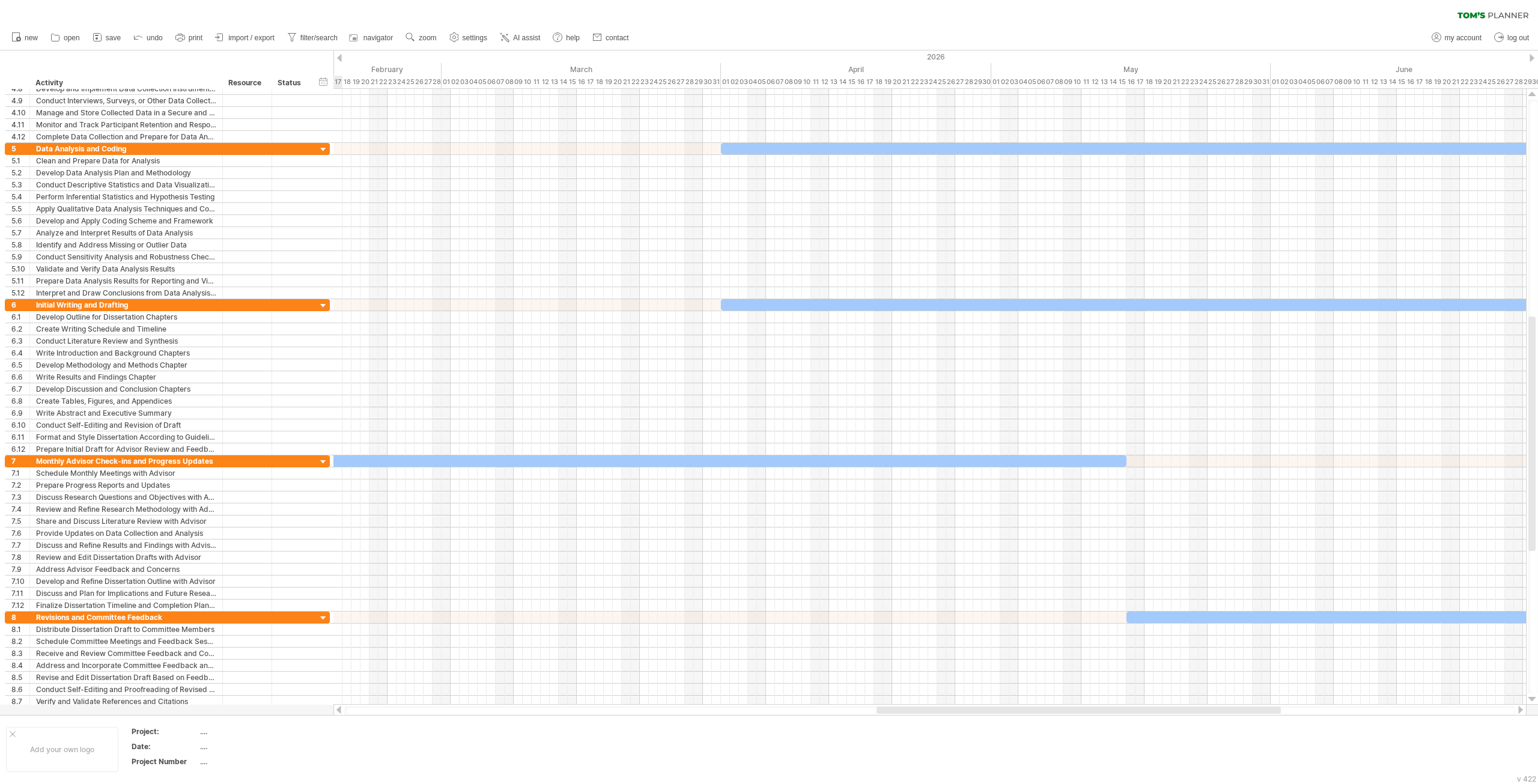
drag, startPoint x: 810, startPoint y: 709, endPoint x: 1248, endPoint y: 708, distance: 438.0
click at [1248, 708] on div at bounding box center [1078, 709] width 404 height 7
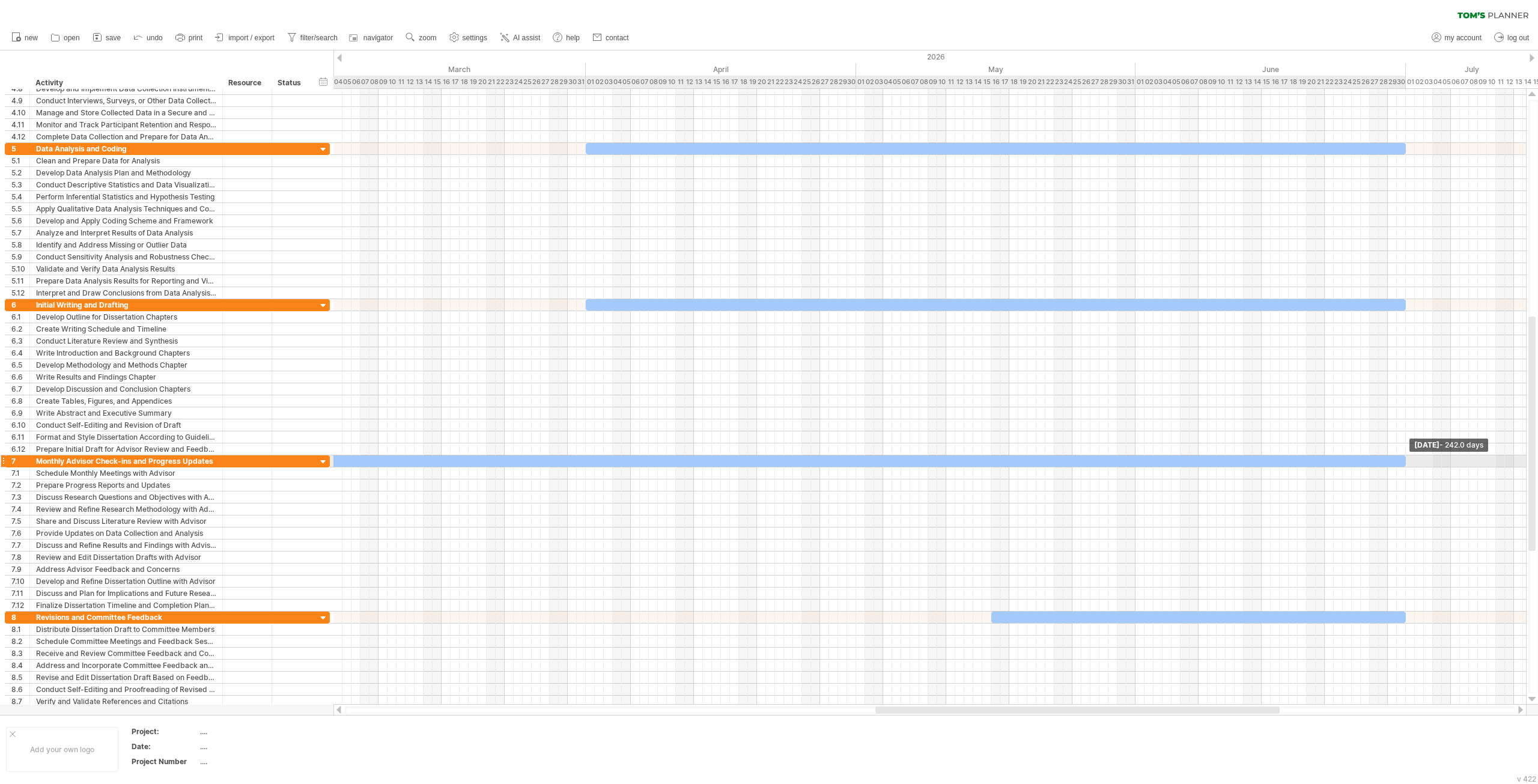
drag, startPoint x: 1126, startPoint y: 456, endPoint x: 1407, endPoint y: 465, distance: 281.1
click at [1407, 465] on div "[DATE] - 242.0 days [DATE] - 196.0 days" at bounding box center [929, 397] width 1192 height 616
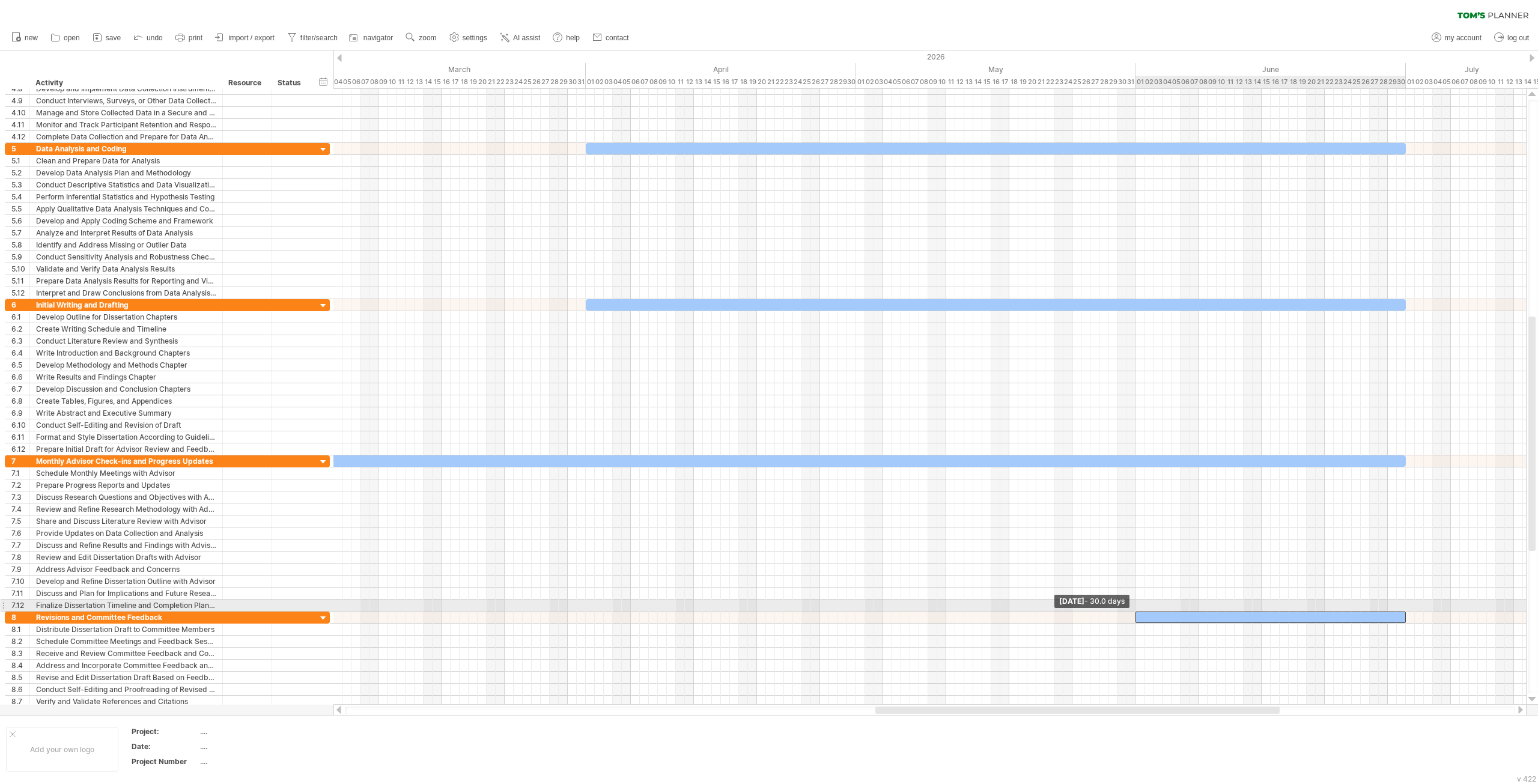
drag, startPoint x: 993, startPoint y: 610, endPoint x: 1137, endPoint y: 609, distance: 144.0
click at [1137, 611] on span at bounding box center [1135, 617] width 5 height 12
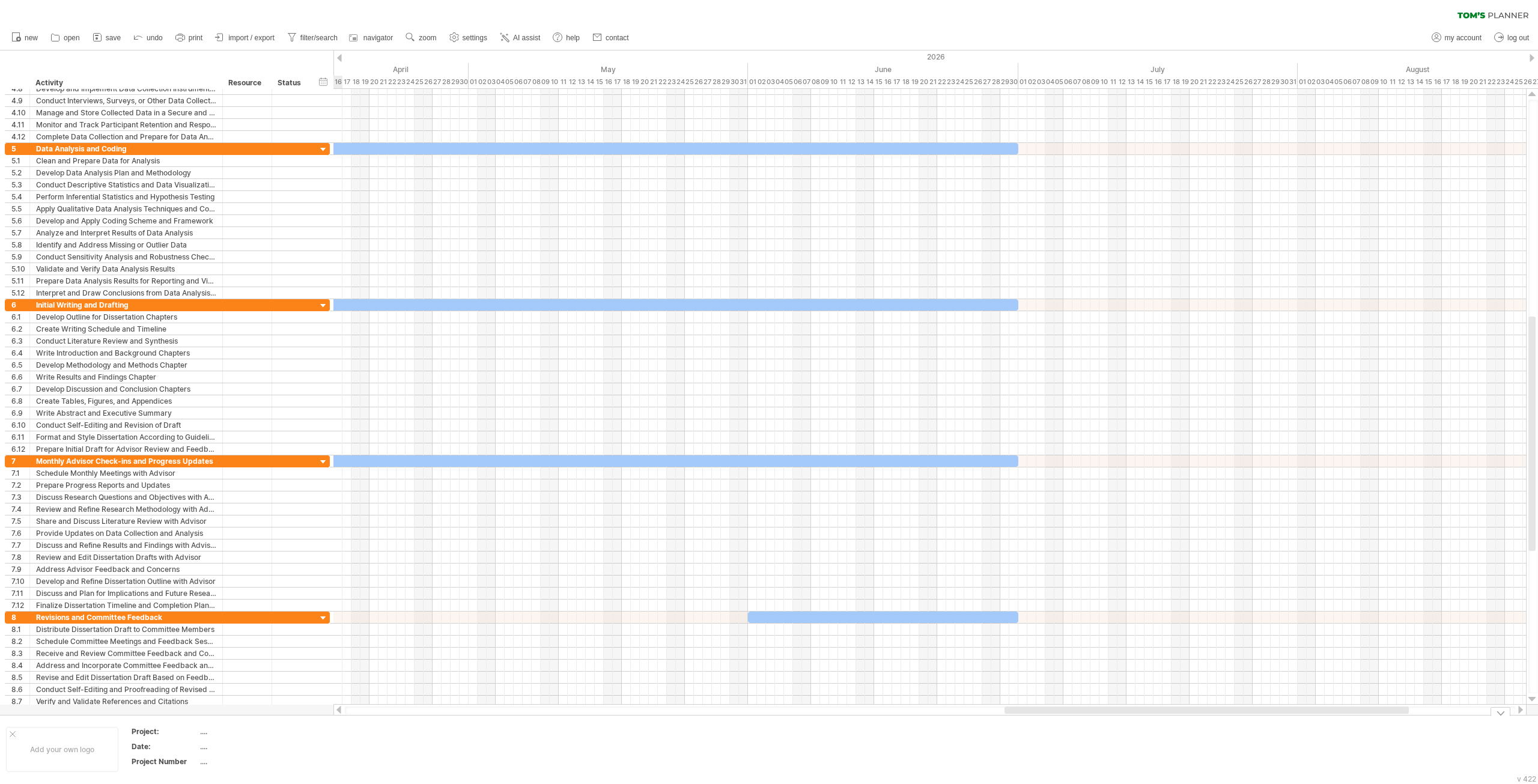
drag, startPoint x: 1109, startPoint y: 711, endPoint x: 1278, endPoint y: 715, distance: 169.0
click at [1279, 715] on div "Trying to reach [DOMAIN_NAME] Connected again... 0% clear filter new 1" at bounding box center [769, 392] width 1538 height 784
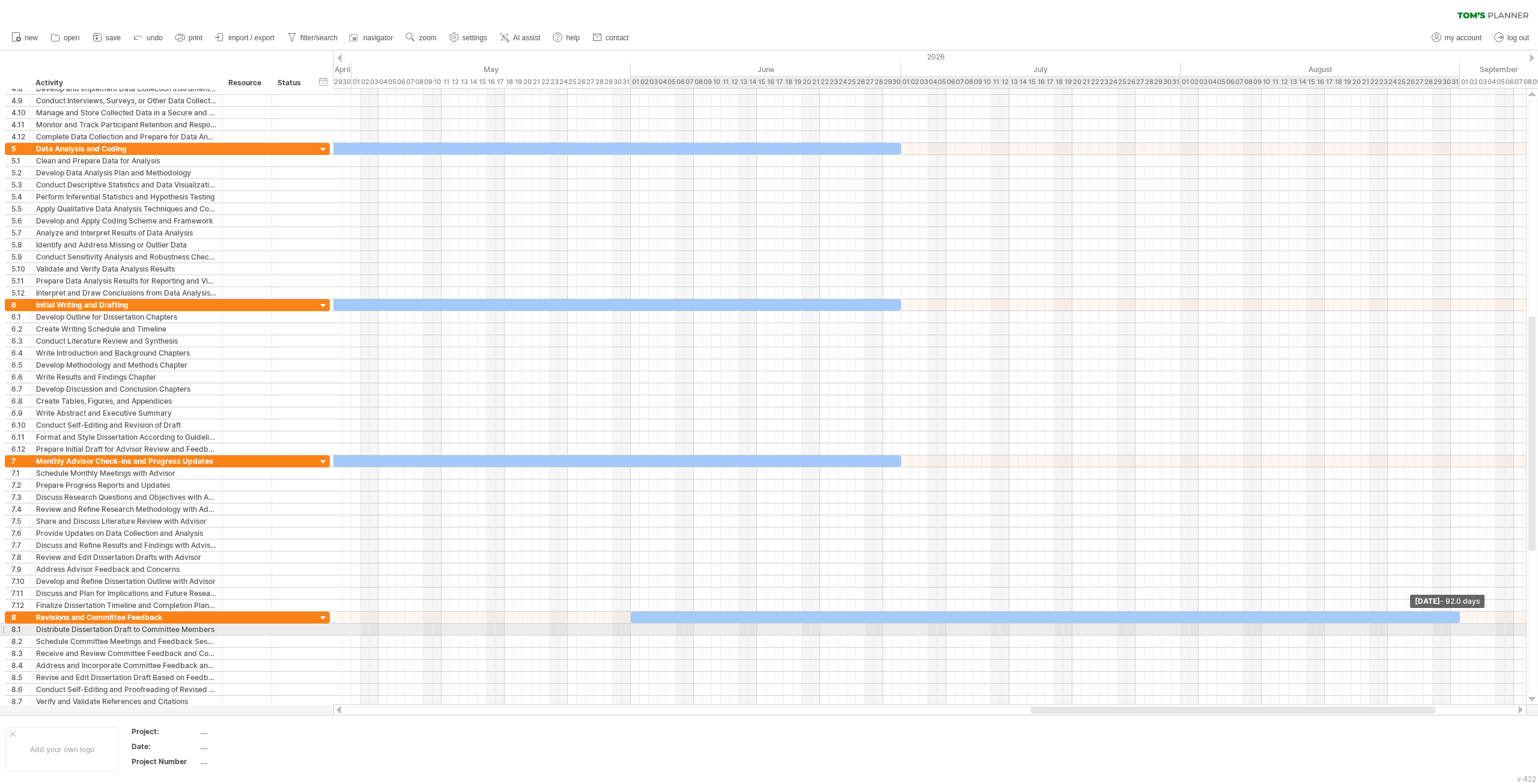
drag, startPoint x: 901, startPoint y: 608, endPoint x: 1461, endPoint y: 630, distance: 560.4
click at [1461, 630] on div "[DATE] - 92.0 days [DATE] - 30.0 days" at bounding box center [929, 397] width 1192 height 616
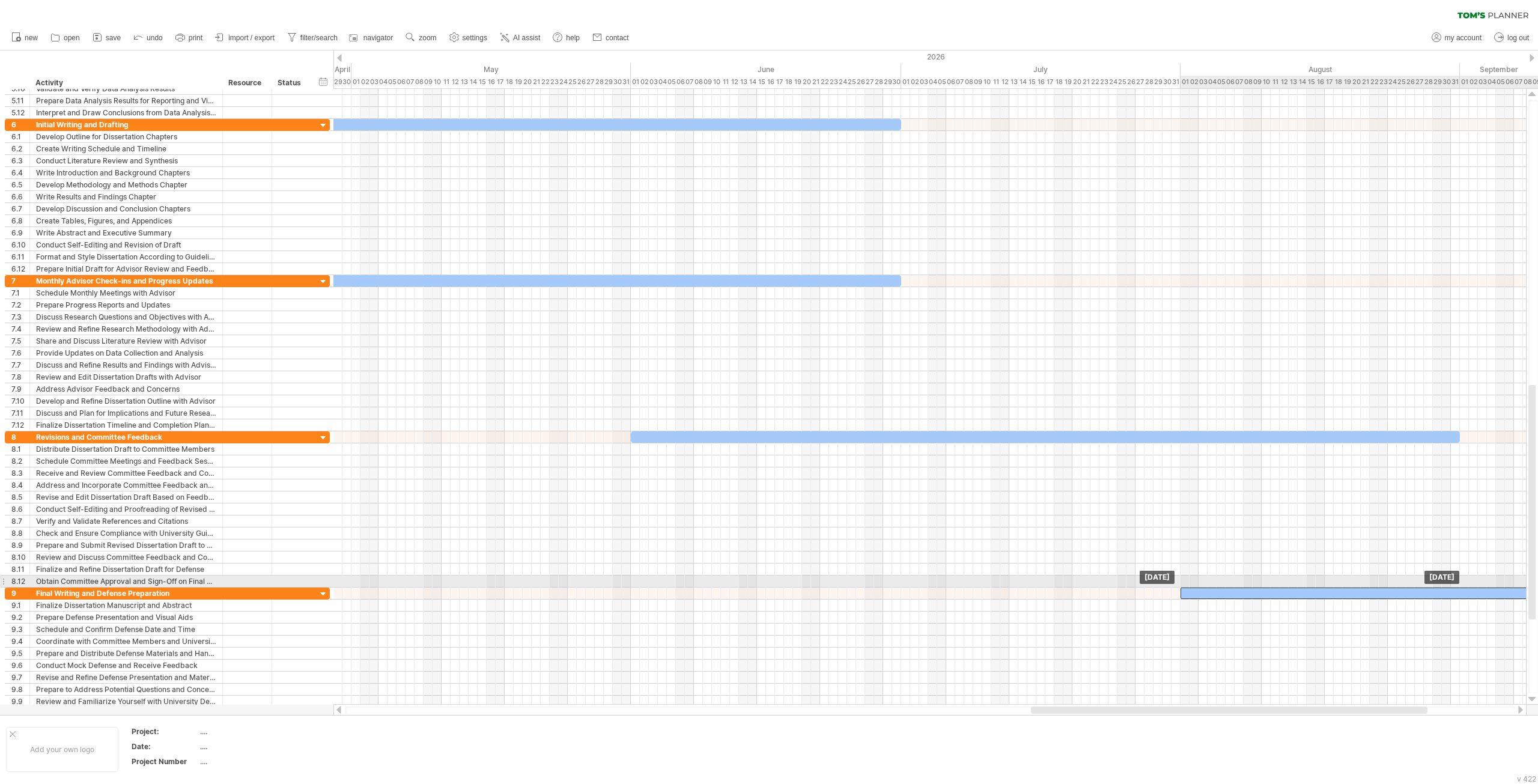
drag, startPoint x: 926, startPoint y: 588, endPoint x: 1205, endPoint y: 582, distance: 279.1
click at [1205, 588] on div at bounding box center [1388, 593] width 415 height 12
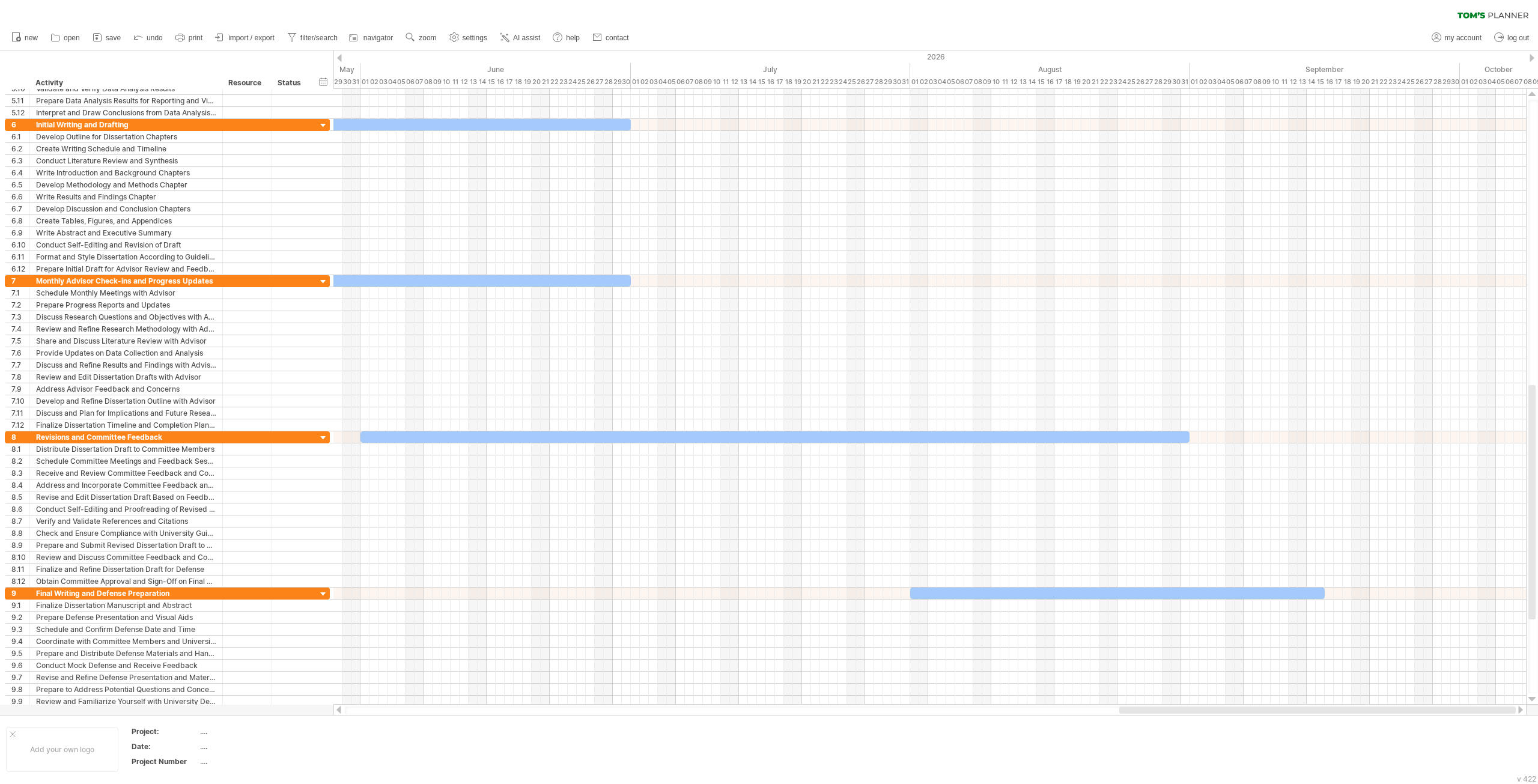
drag, startPoint x: 1227, startPoint y: 711, endPoint x: 1363, endPoint y: 712, distance: 136.0
click at [1362, 713] on div at bounding box center [1318, 709] width 397 height 7
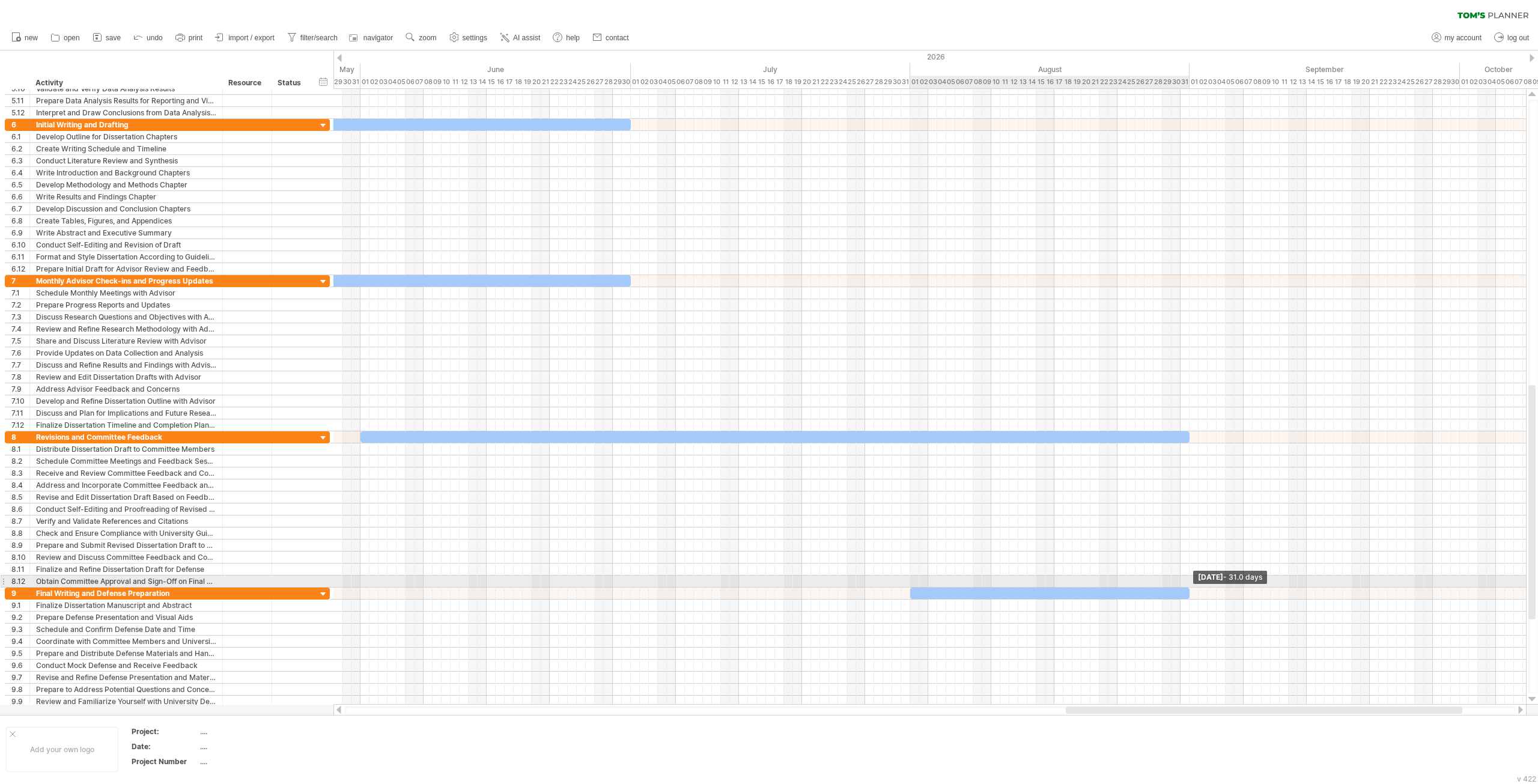
drag, startPoint x: 1323, startPoint y: 588, endPoint x: 1189, endPoint y: 587, distance: 134.0
click at [1189, 588] on span at bounding box center [1189, 593] width 5 height 12
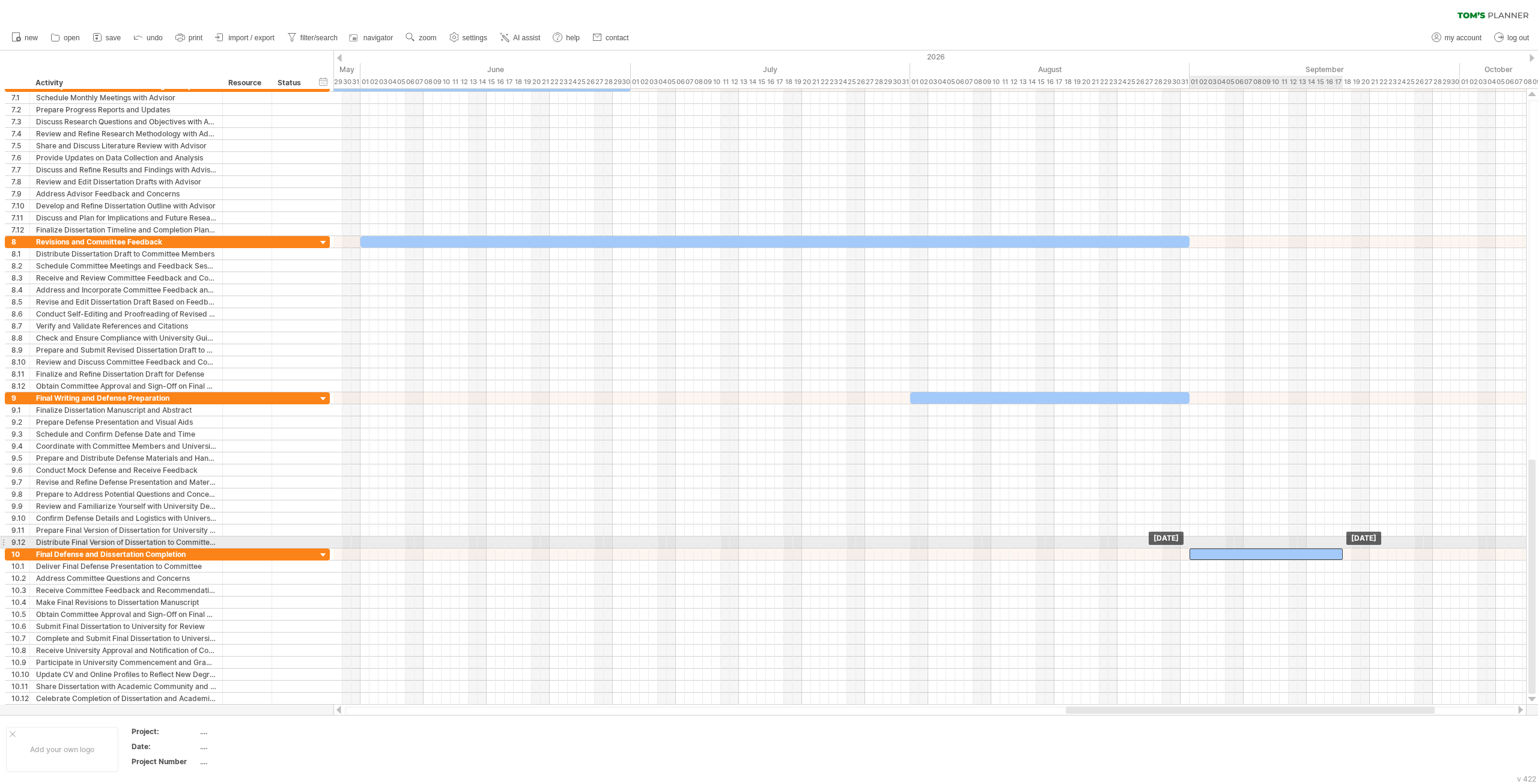
drag, startPoint x: 1075, startPoint y: 547, endPoint x: 1220, endPoint y: 545, distance: 145.0
click at [1220, 548] on div at bounding box center [1266, 554] width 153 height 12
drag, startPoint x: 1342, startPoint y: 547, endPoint x: 1461, endPoint y: 547, distance: 119.0
click at [1461, 548] on span at bounding box center [1460, 554] width 5 height 12
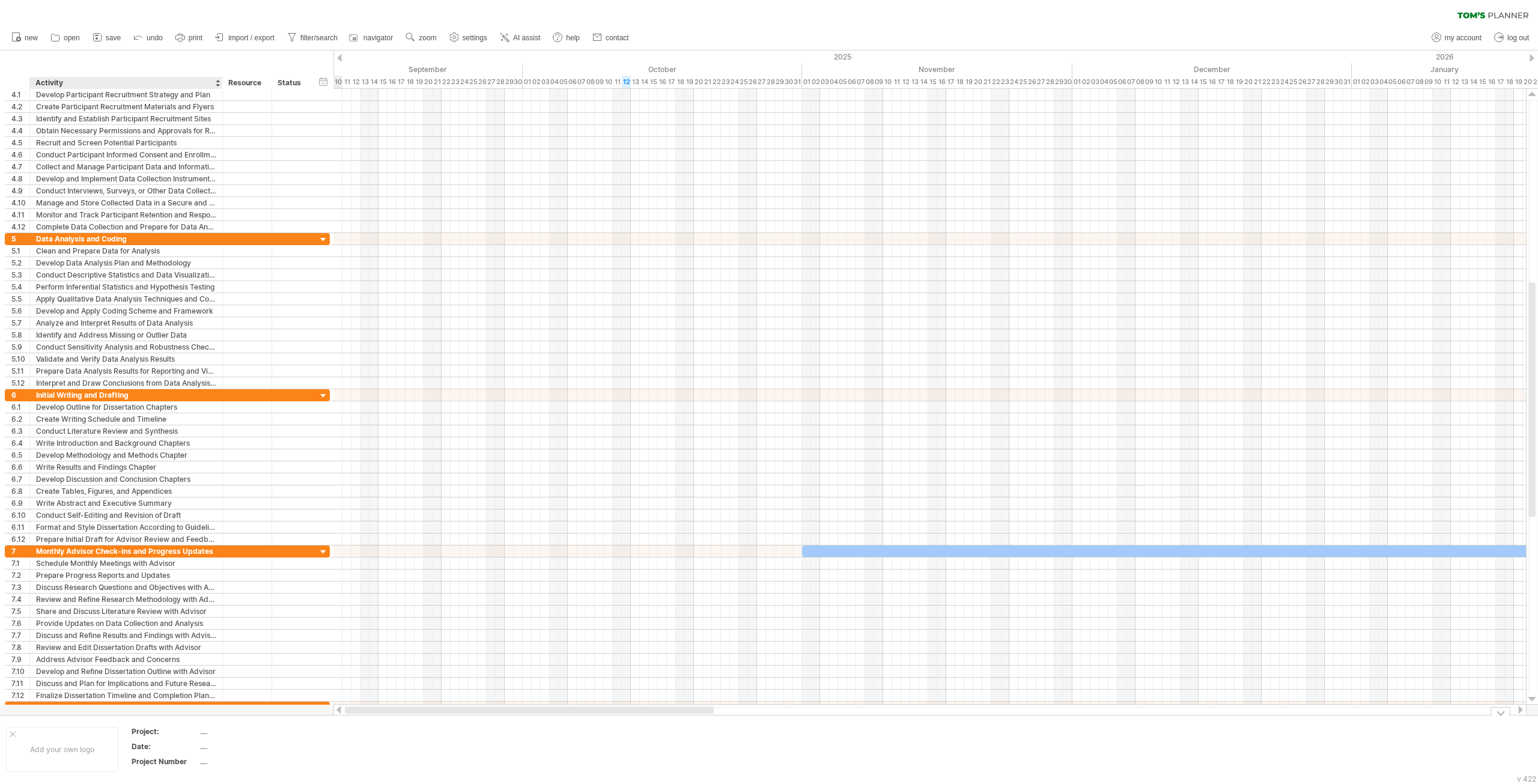
drag, startPoint x: 1101, startPoint y: 711, endPoint x: 177, endPoint y: 704, distance: 924.0
click at [177, 709] on div "Trying to reach [DOMAIN_NAME] Connected again... 0% clear filter new 1" at bounding box center [769, 392] width 1538 height 784
drag, startPoint x: 479, startPoint y: 709, endPoint x: 373, endPoint y: 684, distance: 108.9
click at [352, 703] on div "Trying to reach [DOMAIN_NAME] Connected again... 0% clear filter new 1" at bounding box center [769, 392] width 1538 height 784
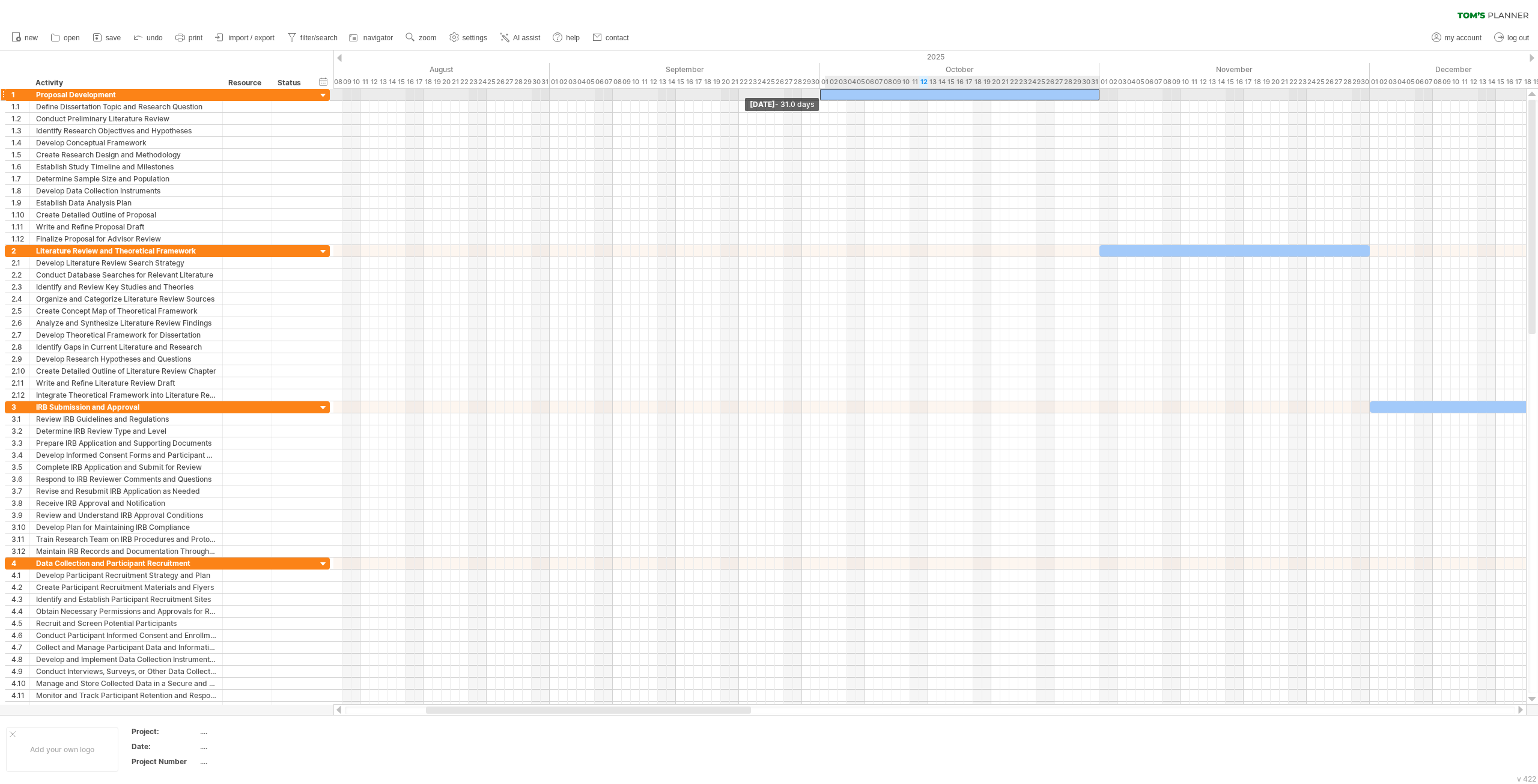
drag, startPoint x: 930, startPoint y: 93, endPoint x: 824, endPoint y: 98, distance: 106.1
click at [824, 98] on div at bounding box center [959, 95] width 279 height 12
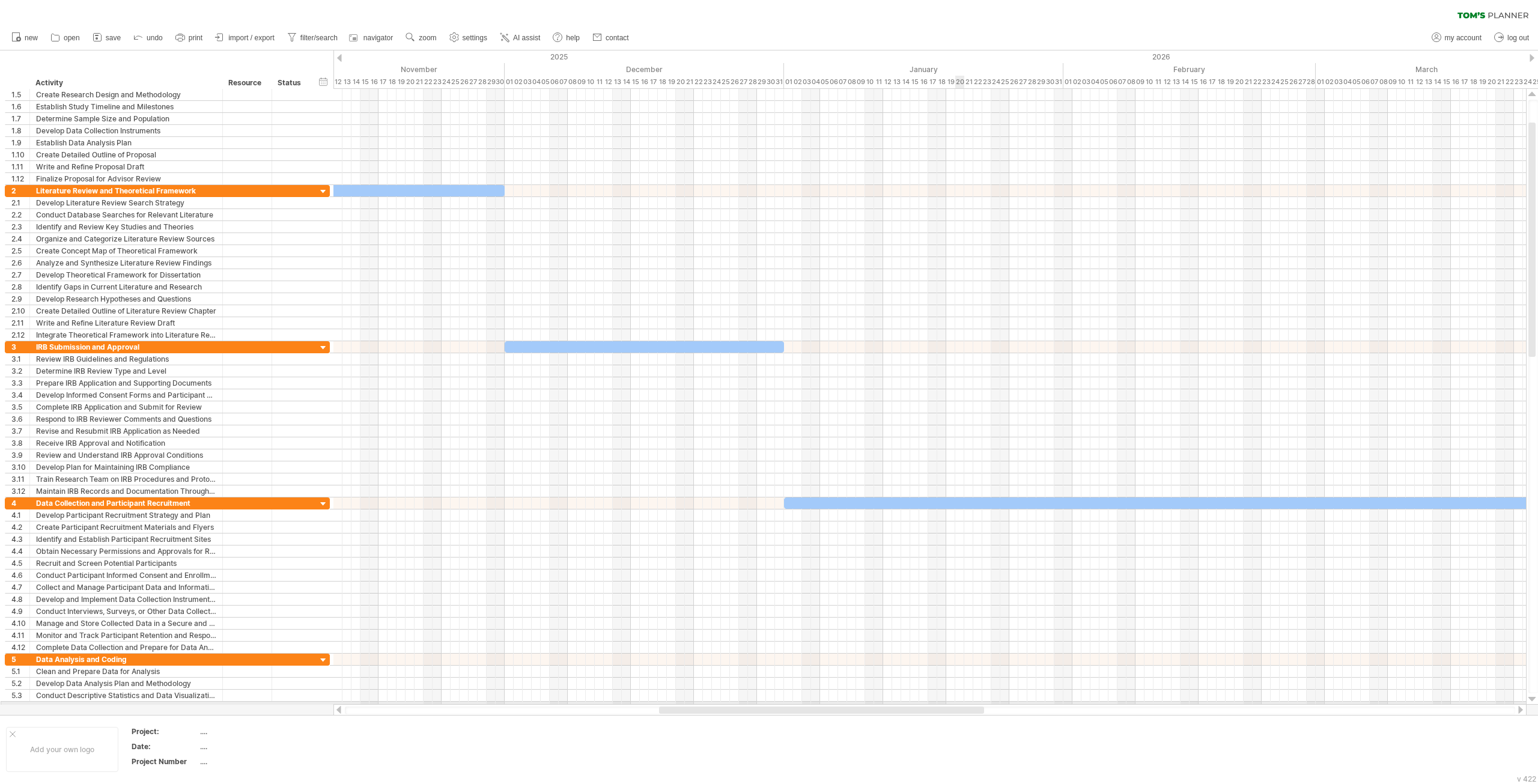
drag, startPoint x: 746, startPoint y: 709, endPoint x: 960, endPoint y: 702, distance: 214.1
click at [960, 702] on div "Trying to reach [DOMAIN_NAME] Connected again... 0% clear filter new 1" at bounding box center [769, 392] width 1538 height 784
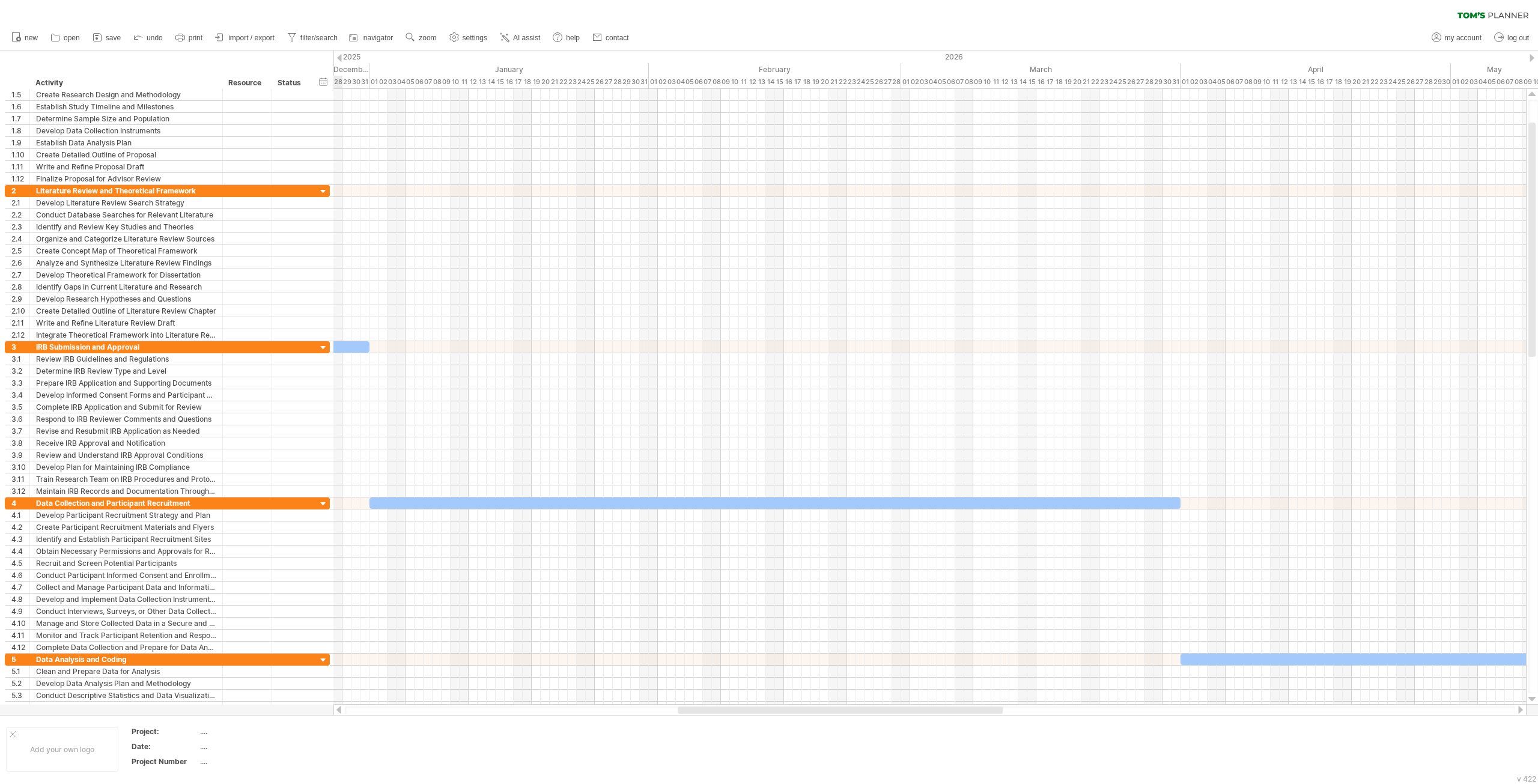
drag, startPoint x: 826, startPoint y: 713, endPoint x: 953, endPoint y: 709, distance: 127.1
click at [953, 709] on div at bounding box center [840, 709] width 325 height 7
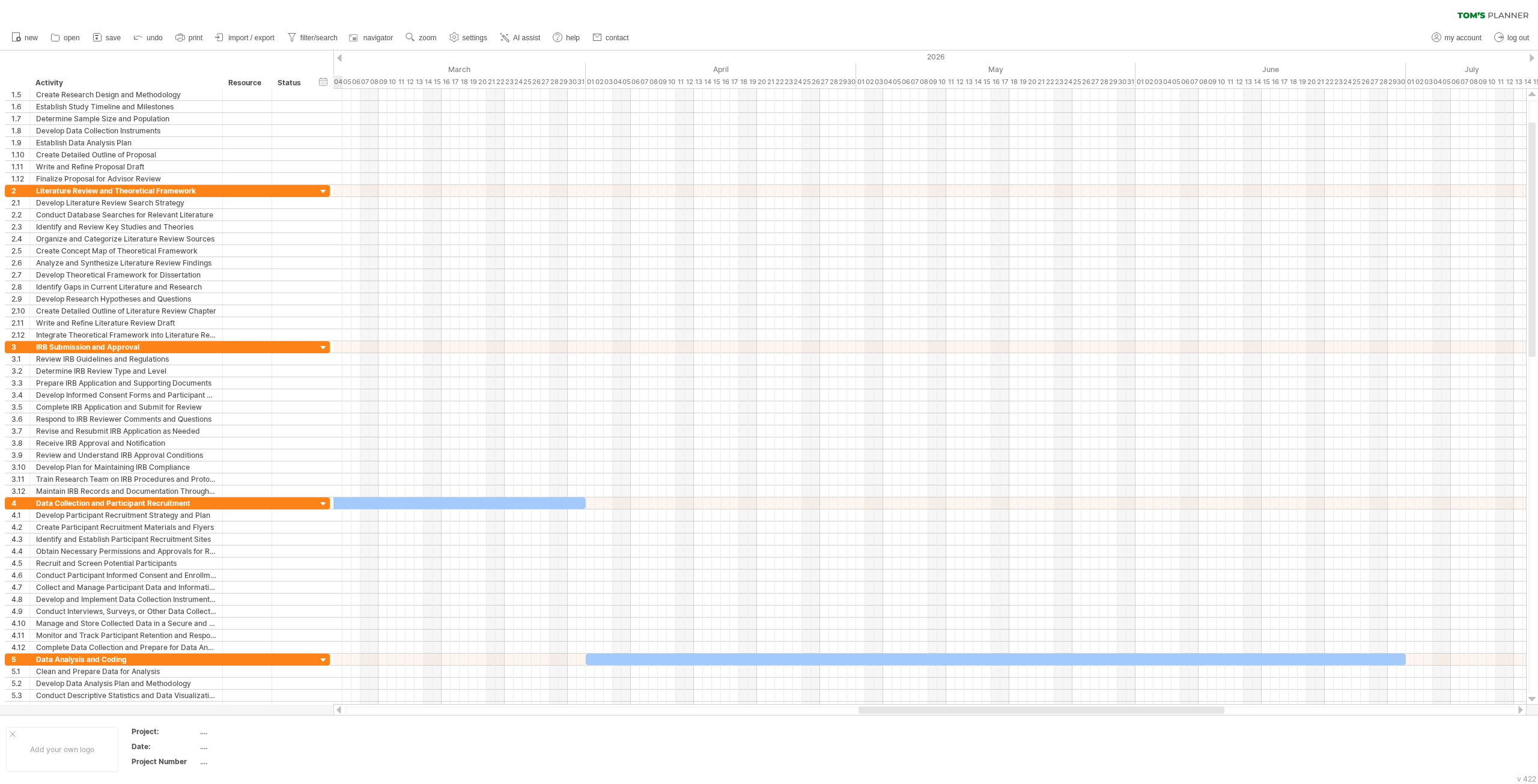
drag, startPoint x: 998, startPoint y: 711, endPoint x: 1180, endPoint y: 714, distance: 182.0
click at [1180, 714] on div at bounding box center [930, 709] width 1170 height 8
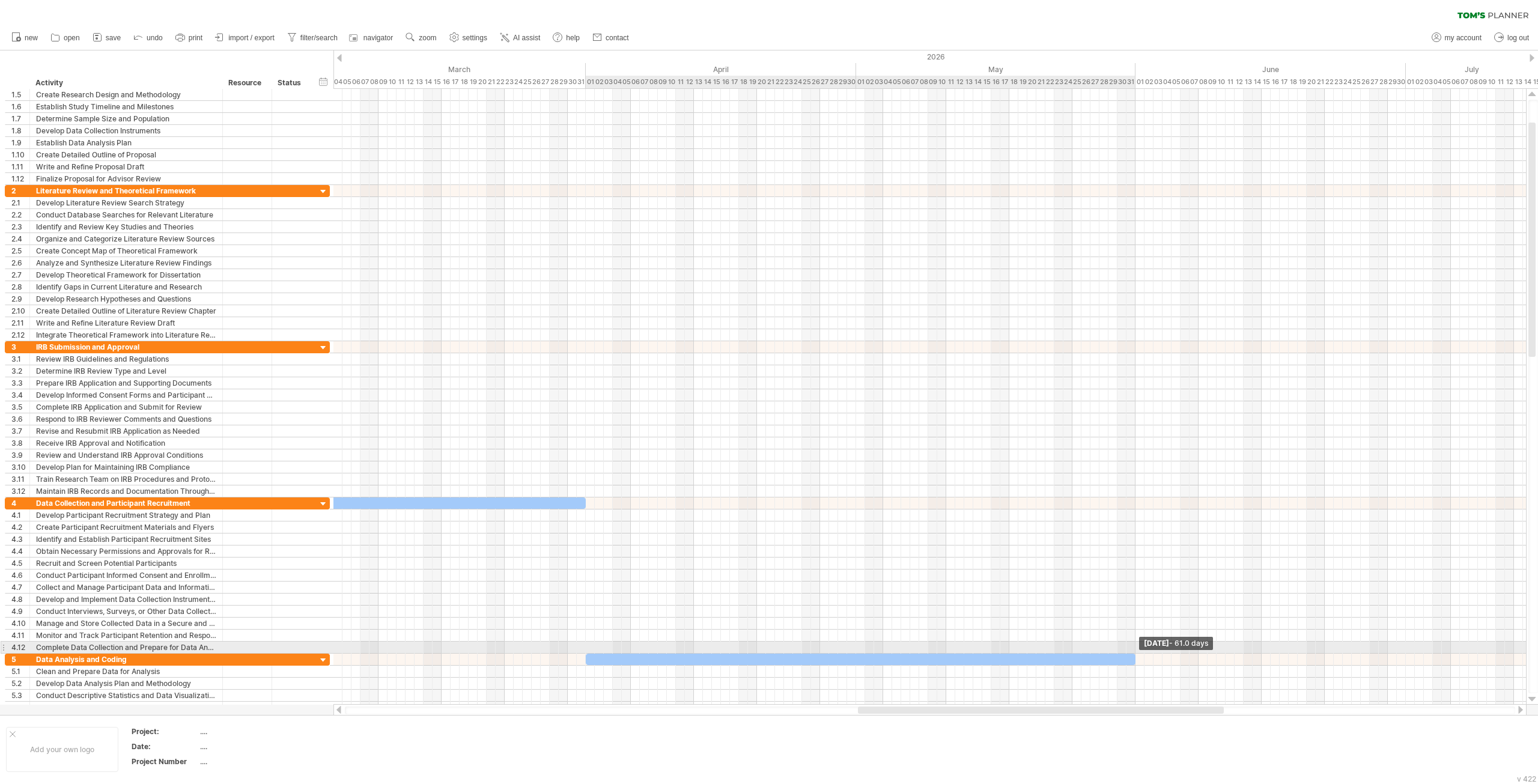
drag, startPoint x: 1403, startPoint y: 650, endPoint x: 1134, endPoint y: 647, distance: 269.0
click at [1134, 653] on span at bounding box center [1135, 658] width 5 height 12
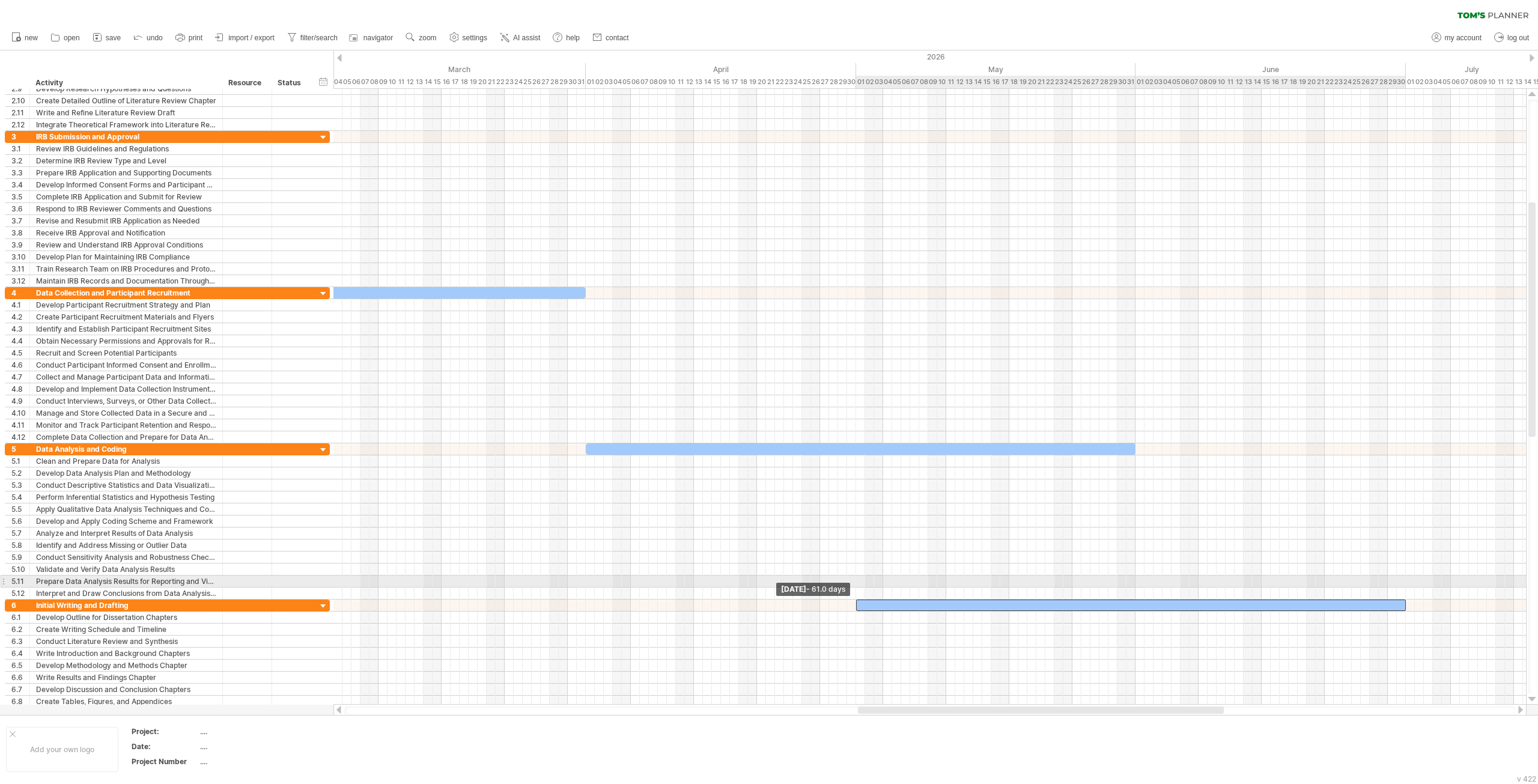
drag, startPoint x: 588, startPoint y: 598, endPoint x: 858, endPoint y: 583, distance: 270.4
click at [858, 583] on div "[DATE] - 61.0 days [DATE] - 61.0 days" at bounding box center [929, 397] width 1192 height 616
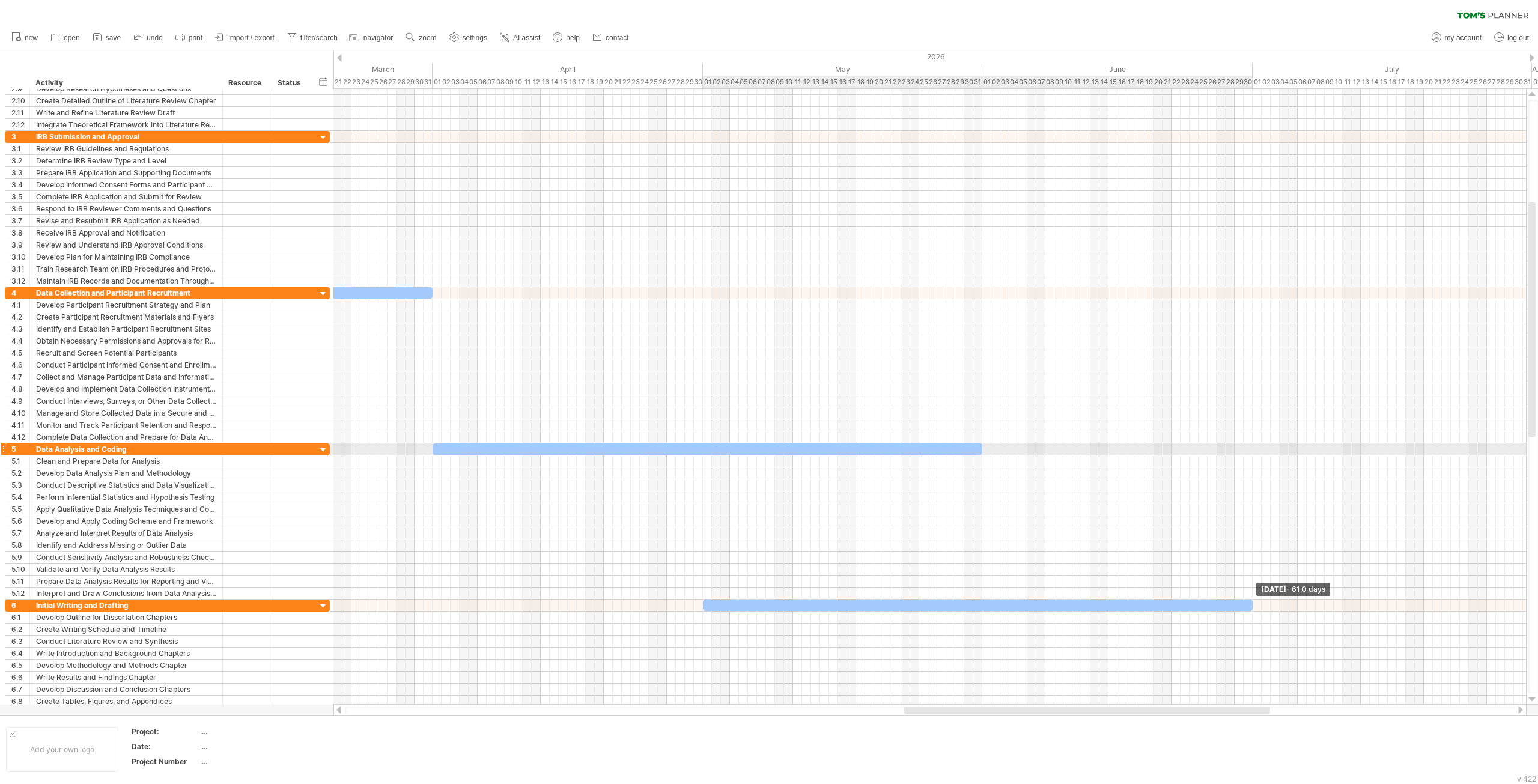
drag, startPoint x: 1406, startPoint y: 597, endPoint x: 1251, endPoint y: 448, distance: 215.0
click at [1251, 448] on div "[DATE] - 61.0 days [DATE] - 61.0 days" at bounding box center [929, 397] width 1192 height 616
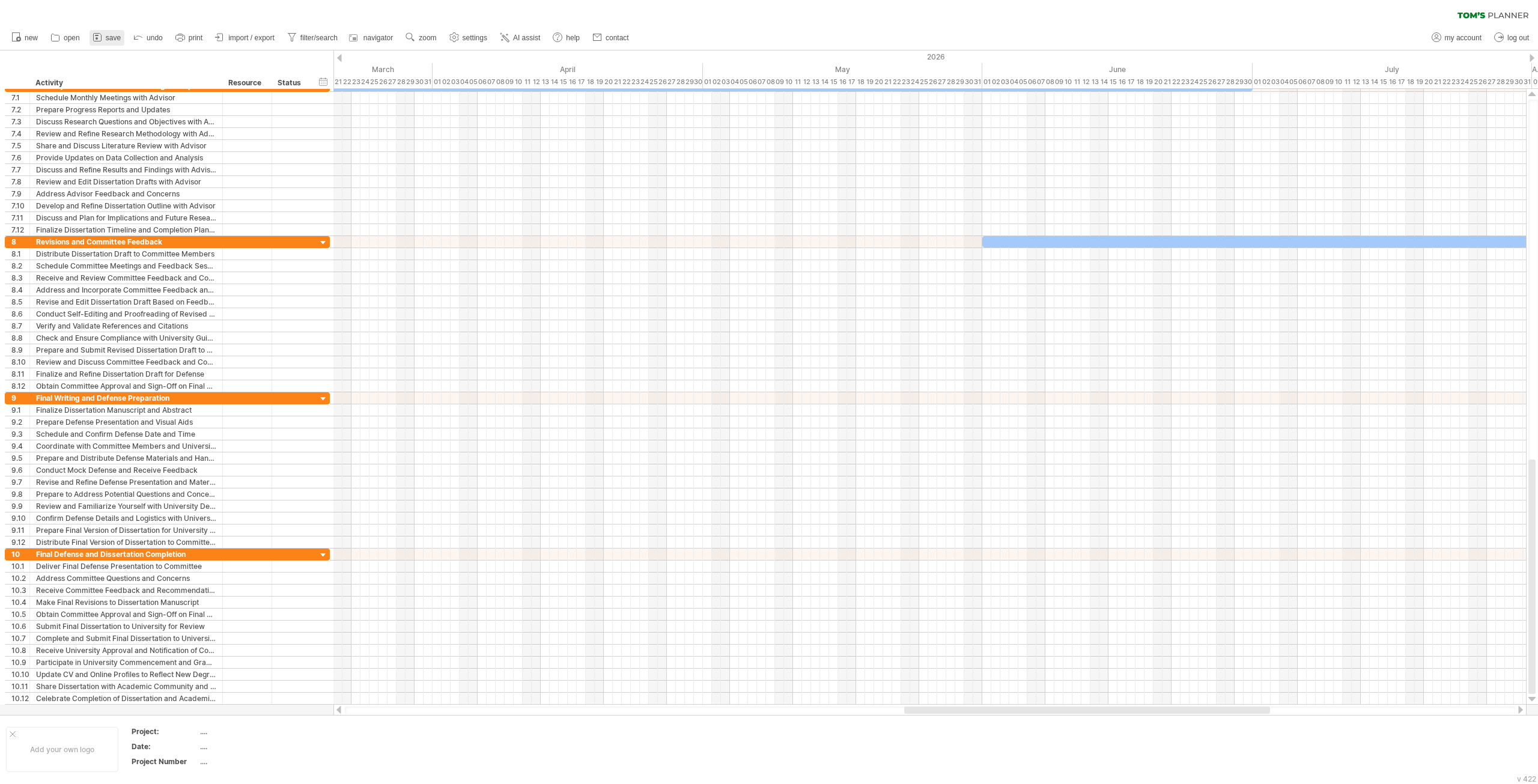
click at [106, 40] on link "save" at bounding box center [106, 37] width 35 height 15
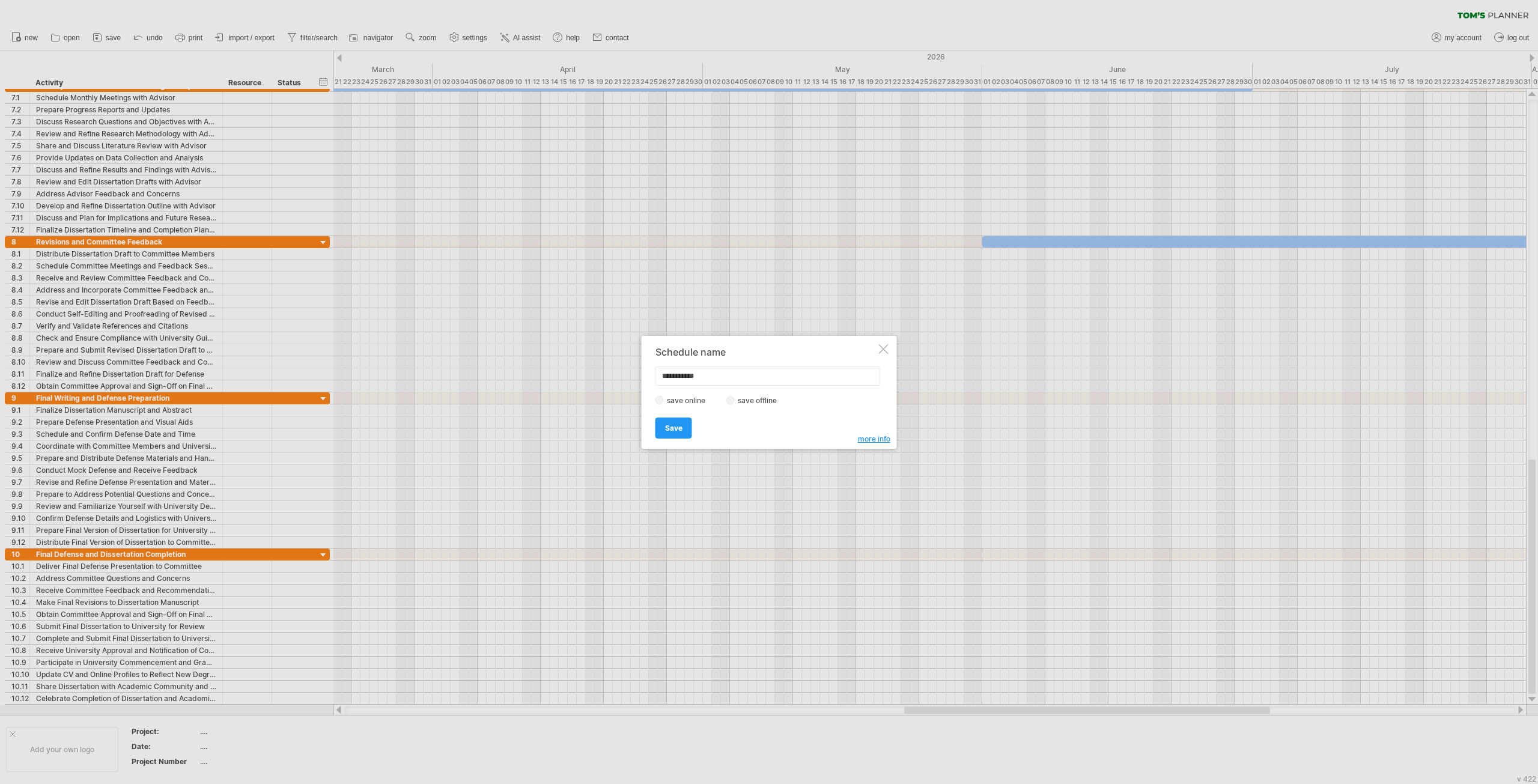
drag, startPoint x: 717, startPoint y: 379, endPoint x: 539, endPoint y: 377, distance: 178.0
click at [539, 377] on div "Trying to reach [DOMAIN_NAME] Connected again... 0% clear filter new 1" at bounding box center [769, 392] width 1538 height 784
click at [883, 349] on div at bounding box center [884, 348] width 10 height 10
